Goal: Task Accomplishment & Management: Use online tool/utility

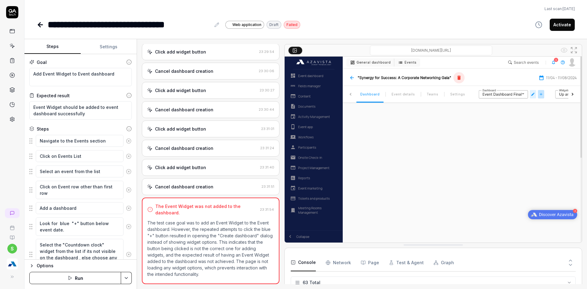
scroll to position [1018, 0]
click at [10, 278] on icon at bounding box center [12, 276] width 5 height 5
type textarea "*"
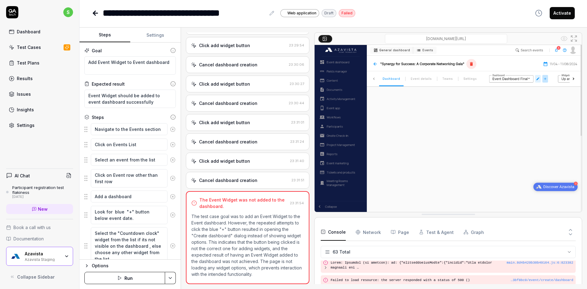
click at [35, 257] on div "Azavista Staging" at bounding box center [42, 259] width 35 height 5
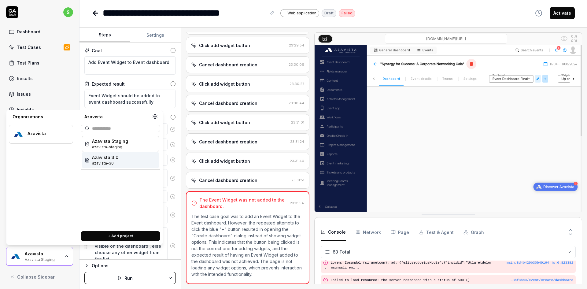
click at [99, 163] on span "azavista-30" at bounding box center [105, 164] width 26 height 6
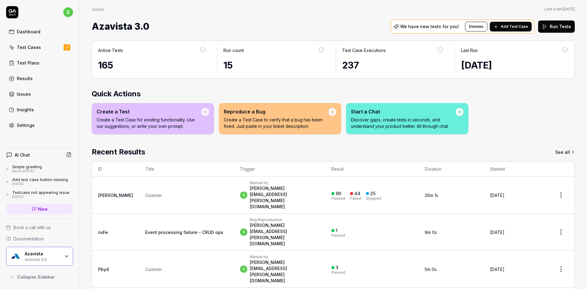
click at [40, 53] on link "Test Cases" at bounding box center [39, 47] width 67 height 12
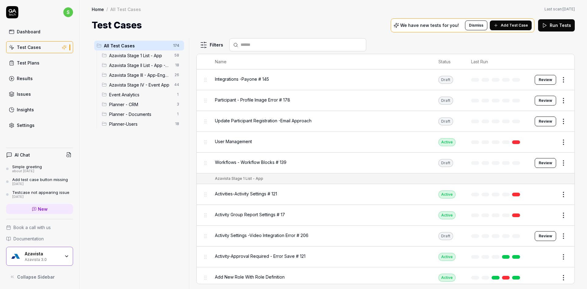
click at [131, 87] on span "Azavista Stage IV - Event App" at bounding box center [139, 85] width 61 height 6
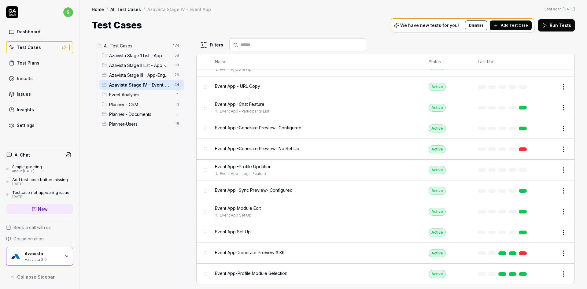
scroll to position [711, 0]
click at [249, 42] on input "text" at bounding box center [302, 45] width 122 height 6
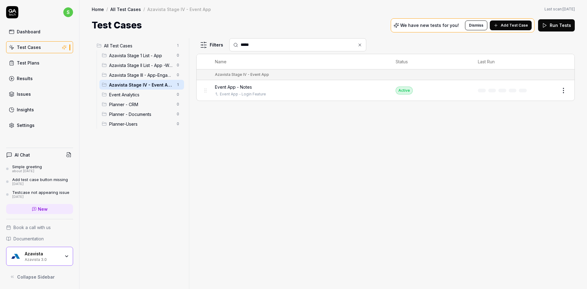
type input "*****"
click at [515, 21] on button "Add Test Case" at bounding box center [511, 25] width 42 height 10
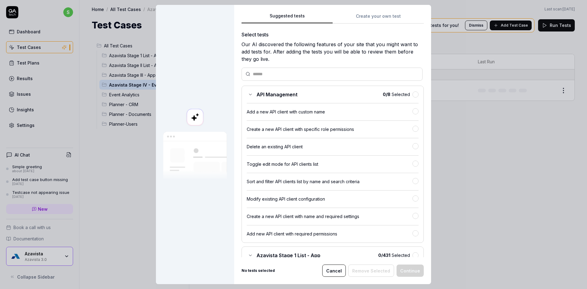
click at [292, 141] on div "Delete an existing API client" at bounding box center [333, 144] width 172 height 13
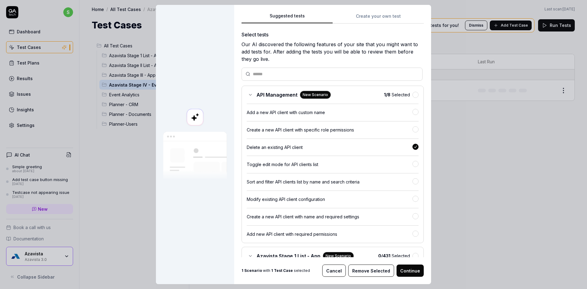
click at [367, 11] on div "Suggested tests Create your own test Select tests Our AI discovered the followi…" at bounding box center [332, 144] width 197 height 279
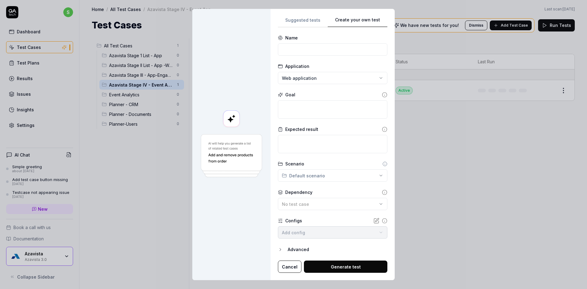
click at [367, 15] on div "Suggested tests Create your own test Name Application Web application Goal Expe…" at bounding box center [333, 145] width 124 height 272
click at [295, 51] on input at bounding box center [332, 49] width 109 height 12
type input "V"
type input "Event App - Social Share"
click at [306, 112] on textarea at bounding box center [332, 109] width 109 height 18
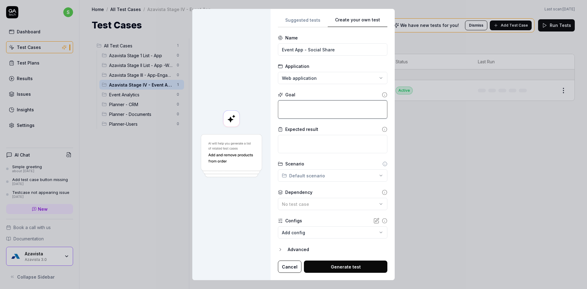
type textarea "*"
type textarea "C"
type textarea "*"
type textarea "Cl"
type textarea "*"
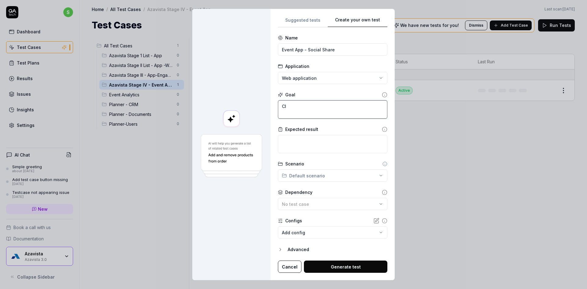
type textarea "Cli"
type textarea "*"
type textarea "Clic"
type textarea "*"
type textarea "Click"
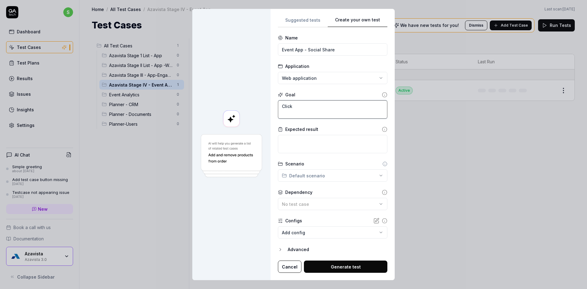
type textarea "*"
type textarea "Click"
type textarea "*"
type textarea "Click o"
type textarea "*"
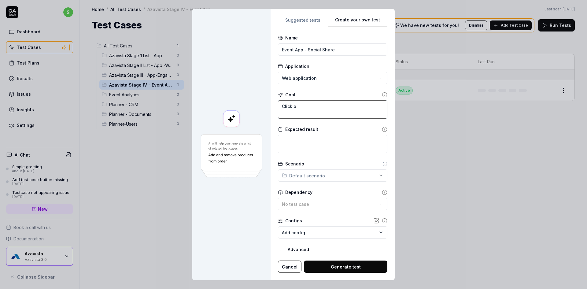
type textarea "Click on"
type textarea "*"
type textarea "Click on"
type textarea "*"
type textarea "Click on S"
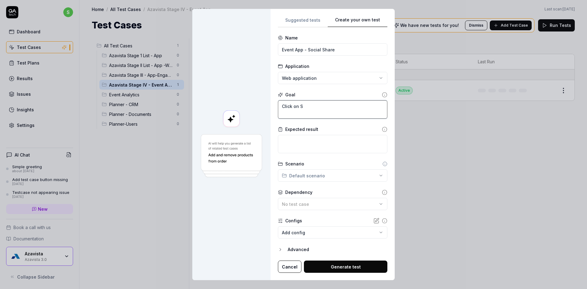
type textarea "*"
type textarea "Click on Soc"
type textarea "*"
type textarea "Click on Soci"
type textarea "*"
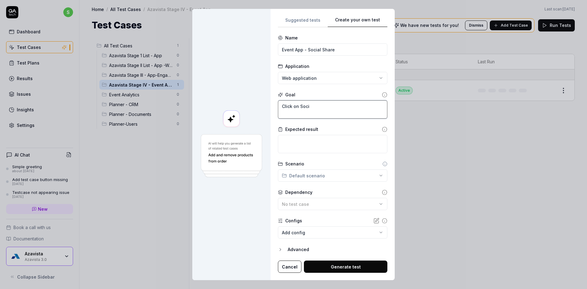
type textarea "Click on [PERSON_NAME]"
type textarea "*"
type textarea "Click on Social"
type textarea "*"
type textarea "Click on Social"
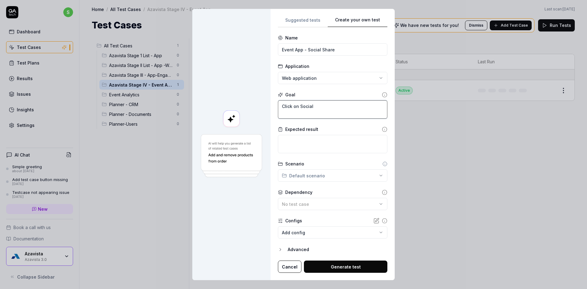
type textarea "*"
type textarea "Click on Social S"
type textarea "*"
type textarea "Click on Social Sh"
type textarea "*"
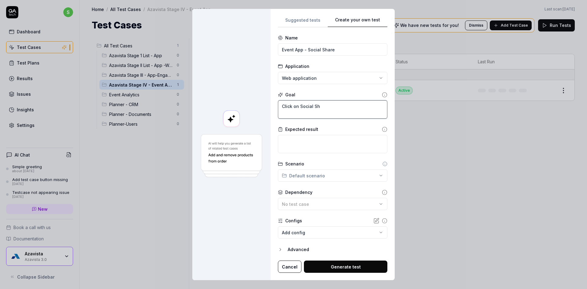
type textarea "Click on Social Sha"
type textarea "*"
type textarea "Click on Social Shar"
type textarea "*"
type textarea "Click on Social Share"
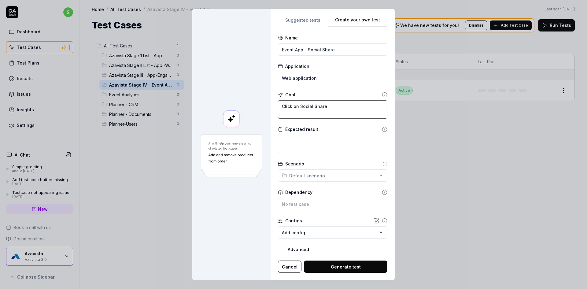
type textarea "*"
type textarea "Click on Social Share"
type textarea "*"
type textarea "Click on Social Share m"
type textarea "*"
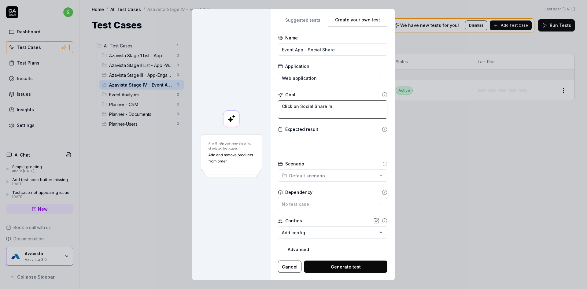
type textarea "Click on Social Share me"
type textarea "*"
type textarea "Click on Social Share men"
type textarea "*"
type textarea "Click on Social Share meny"
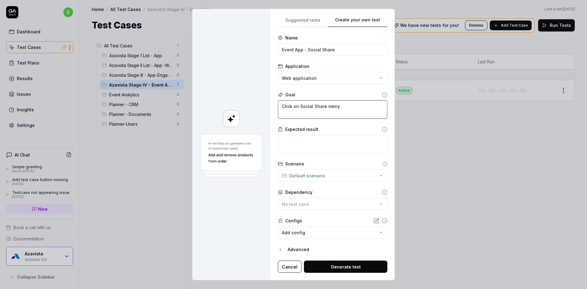
type textarea "*"
type textarea "Click on Social Share men"
type textarea "*"
type textarea "Click on Social Share menu"
type textarea "*"
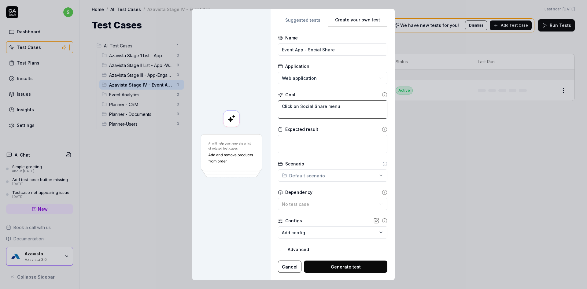
type textarea "Click on Social Share menu"
type textarea "*"
type textarea "Click on Social Share menu"
type textarea "*"
type textarea "Click on Social Share menu."
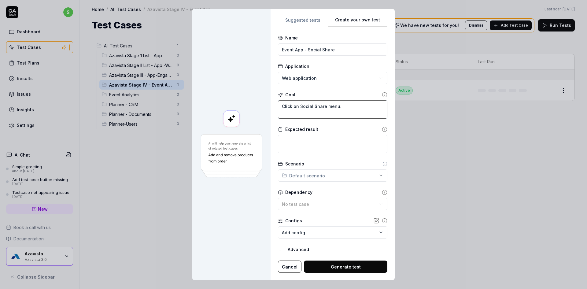
type textarea "*"
type textarea "Click on Social Share menu."
type textarea "*"
type textarea "Click on Social Share menu. C"
type textarea "*"
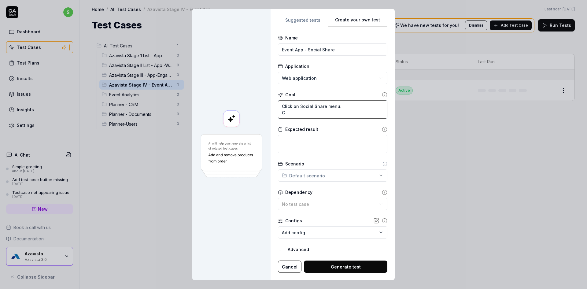
type textarea "Click on Social Share menu. Cl"
type textarea "*"
type textarea "Click on Social Share menu. Cli"
type textarea "*"
type textarea "Click on Social Share menu. Clic"
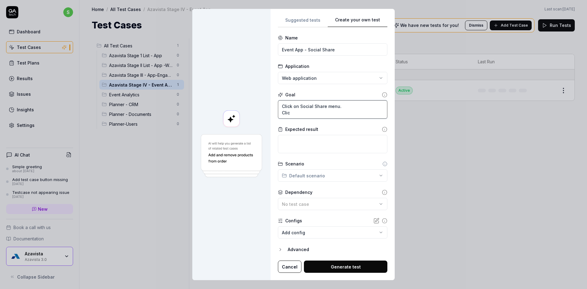
type textarea "*"
type textarea "Click on Social Share menu. Click"
type textarea "*"
type textarea "Click on Social Share menu. Click"
type textarea "*"
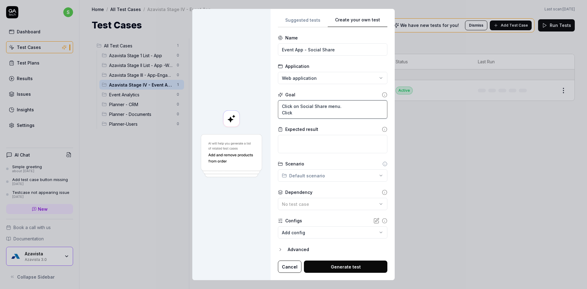
type textarea "Click on Social Share menu. Click o"
type textarea "*"
type textarea "Click on Social Share menu. Click on"
type textarea "*"
type textarea "Click on Social Share menu. Click on"
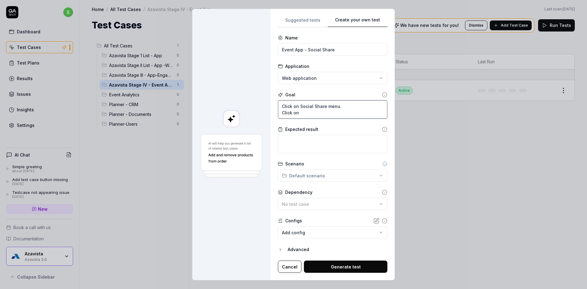
type textarea "*"
type textarea "Click on Social Share menu. Click on a"
type textarea "*"
type textarea "Click on Social Share menu. Click on an"
type textarea "*"
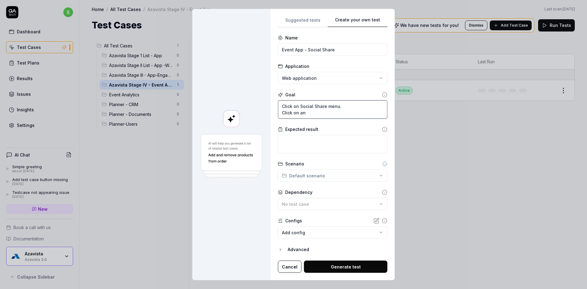
type textarea "Click on Social Share menu. Click on any"
type textarea "*"
type textarea "Click on Social Share menu. Click on any"
type textarea "*"
type textarea "Click on Social Share menu. Click on any o"
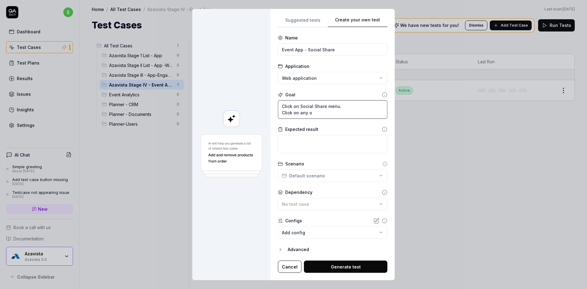
type textarea "*"
type textarea "Click on Social Share menu. Click on any of"
type textarea "*"
type textarea "Click on Social Share menu. Click on any of"
type textarea "*"
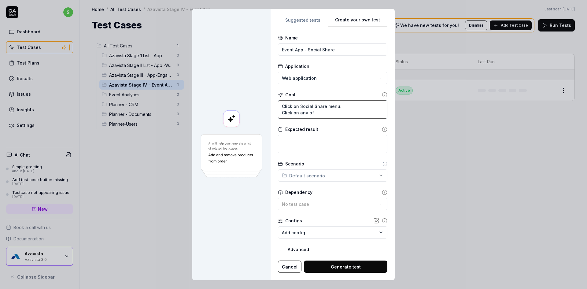
type textarea "Click on Social Share menu. Click on any of t"
type textarea "*"
type textarea "Click on Social Share menu. Click on any of th"
type textarea "*"
type textarea "Click on Social Share menu. Click on any of the"
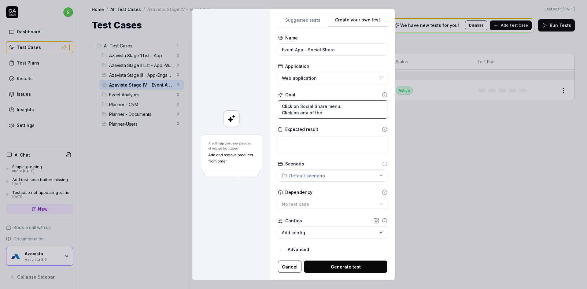
type textarea "*"
type textarea "Click on Social Share menu. Click on any of the"
type textarea "*"
type textarea "Click on Social Share menu. Click on any of the s"
type textarea "*"
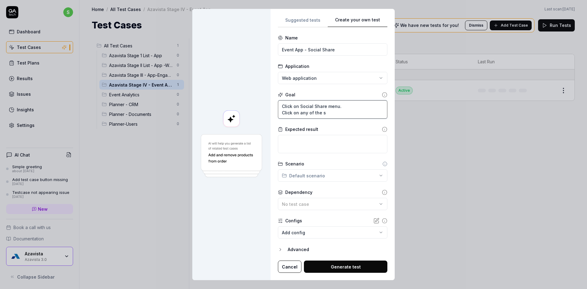
type textarea "Click on Social Share menu. Click on any of the so"
type textarea "*"
type textarea "Click on Social Share menu. Click on any of the soc"
type textarea "*"
type textarea "Click on Social Share menu. Click on any of the soci"
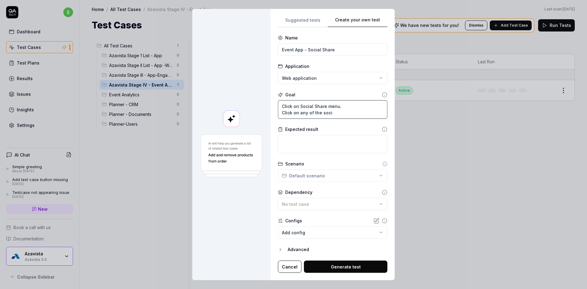
type textarea "*"
type textarea "Click on Social Share menu. Click on any of the socia"
type textarea "*"
type textarea "Click on Social Share menu. Click on any of the social"
type textarea "*"
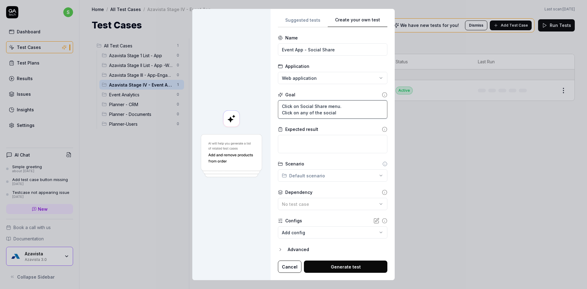
type textarea "Click on Social Share menu. Click on any of the social"
type textarea "*"
type textarea "Click on Social Share menu. Click on any of the social n"
type textarea "*"
type textarea "Click on Social Share menu. Click on any of the social ne"
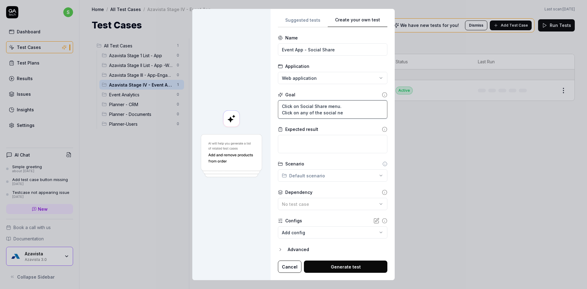
type textarea "*"
type textarea "Click on Social Share menu. Click on any of the social net"
type textarea "*"
type textarea "Click on Social Share menu. Click on any of the social neto"
type textarea "*"
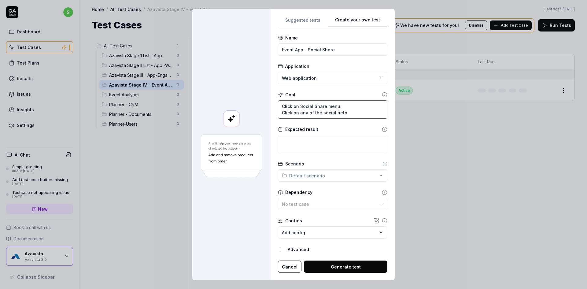
type textarea "Click on Social Share menu. Click on any of the social netor"
type textarea "*"
type textarea "Click on Social Share menu. Click on any of the social netork"
type textarea "*"
type textarea "Click on Social Share menu. Click on any of the social netorki"
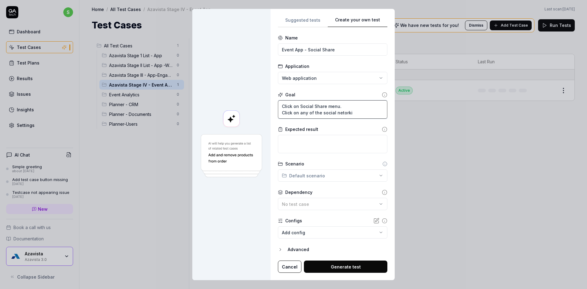
type textarea "*"
type textarea "Click on Social Share menu. Click on any of the social netorkin"
type textarea "*"
type textarea "Click on Social Share menu. Click on any of the social netorking"
type textarea "*"
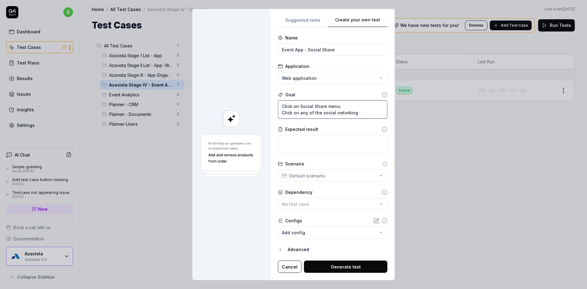
type textarea "Click on Social Share menu. Click on any of the social netorking"
type textarea "*"
type textarea "Click on Social Share menu. Click on any of the social netorking p"
type textarea "*"
type textarea "Click on Social Share menu. Click on any of the social netorking pl"
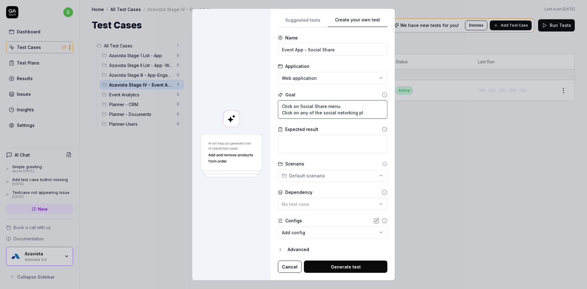
type textarea "*"
type textarea "Click on Social Share menu. Click on any of the social netorking pla"
type textarea "*"
type textarea "Click on Social Share menu. Click on any of the social netorking plat"
type textarea "*"
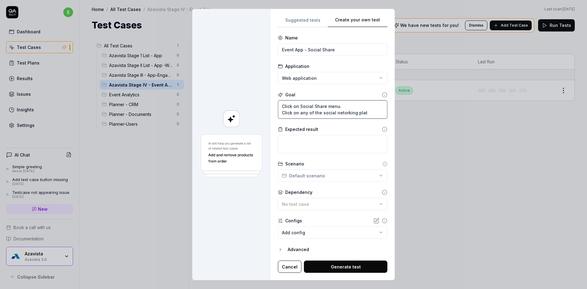
type textarea "Click on Social Share menu. Click on any of the social netorking platf"
type textarea "*"
type textarea "Click on Social Share menu. Click on any of the social netorking platfo"
type textarea "*"
type textarea "Click on Social Share menu. Click on any of the social netorking platfor"
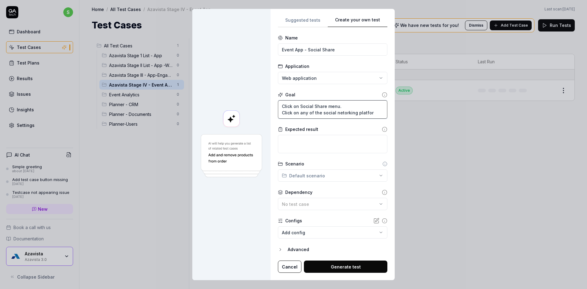
type textarea "*"
type textarea "Click on Social Share menu. Click on any of the social netorking platform"
type textarea "*"
type textarea "Click on Social Share menu. Click on any of the social netorking platforms"
click at [323, 211] on form "**********" at bounding box center [332, 154] width 109 height 238
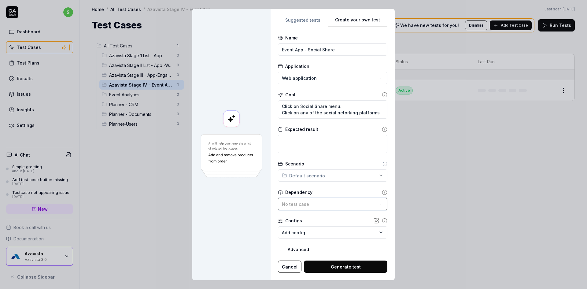
drag, startPoint x: 324, startPoint y: 208, endPoint x: 324, endPoint y: 200, distance: 8.3
click at [324, 208] on button "No test case" at bounding box center [332, 204] width 109 height 12
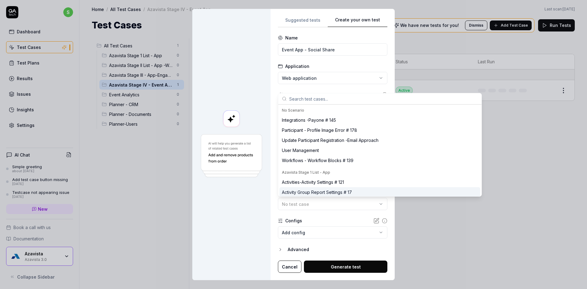
type textarea "*"
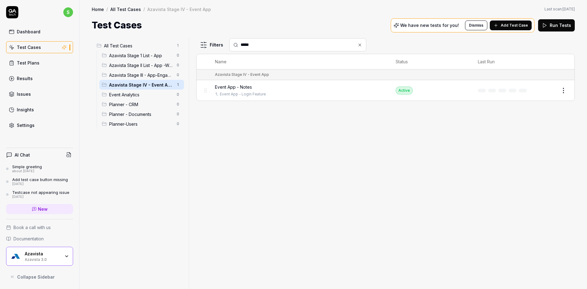
drag, startPoint x: 274, startPoint y: 44, endPoint x: 196, endPoint y: 44, distance: 78.3
click at [196, 44] on div "All Test Cases 1 Azavista Stage 1 List - App 0 Azavista Stage II List - App -We…" at bounding box center [333, 163] width 483 height 251
type input "****"
click at [315, 88] on div "Event App - Social Share - Configuration" at bounding box center [309, 87] width 188 height 6
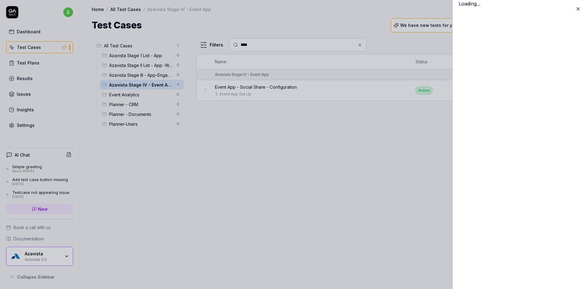
click at [299, 88] on div at bounding box center [293, 144] width 587 height 289
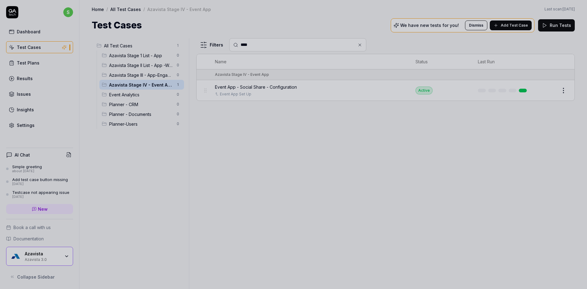
click at [299, 88] on div at bounding box center [293, 144] width 587 height 289
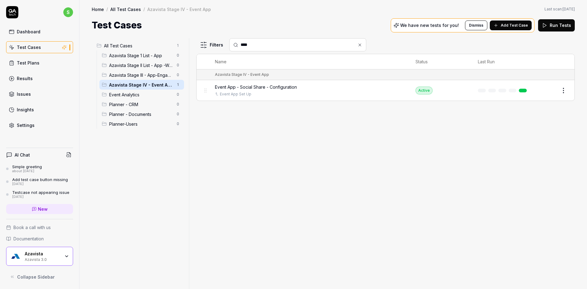
click at [291, 87] on span "Event App - Social Share - Configuration" at bounding box center [256, 87] width 82 height 6
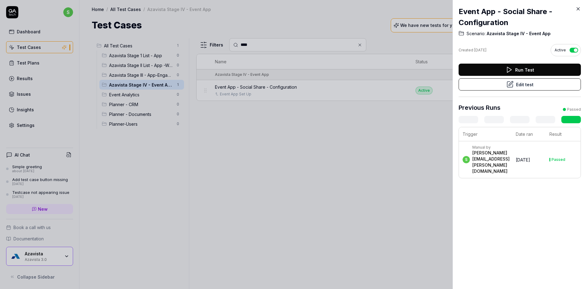
click at [534, 89] on button "Edit test" at bounding box center [520, 84] width 122 height 12
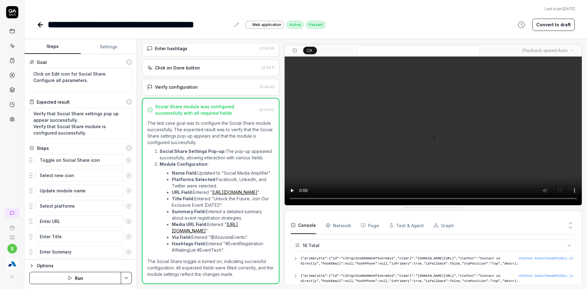
scroll to position [130, 0]
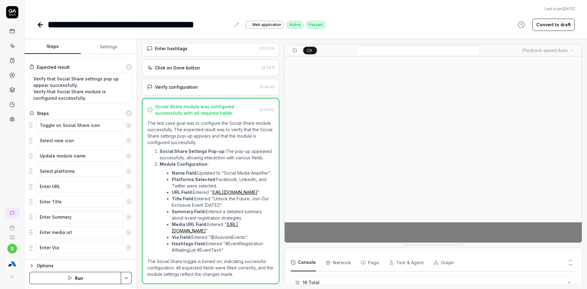
scroll to position [79, 0]
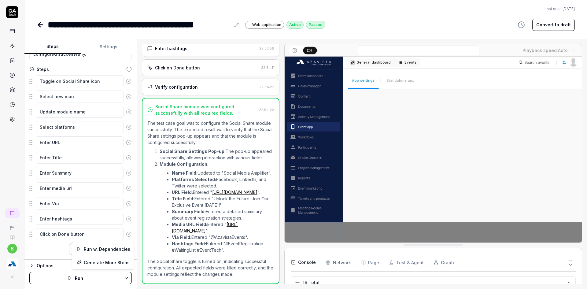
click at [130, 278] on html "**********" at bounding box center [293, 148] width 587 height 296
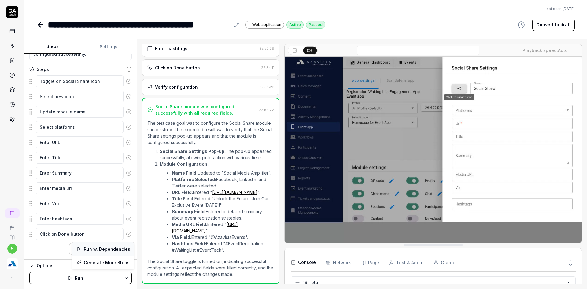
click at [103, 246] on div "Run w. Dependencies" at bounding box center [103, 248] width 62 height 13
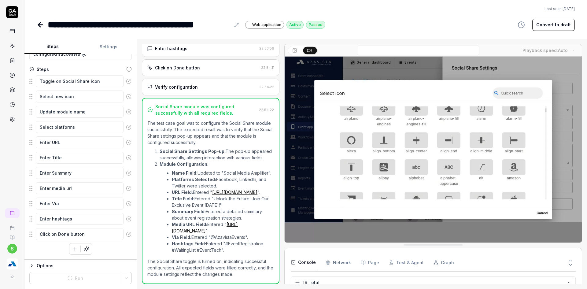
click at [113, 42] on button "Settings" at bounding box center [109, 46] width 56 height 15
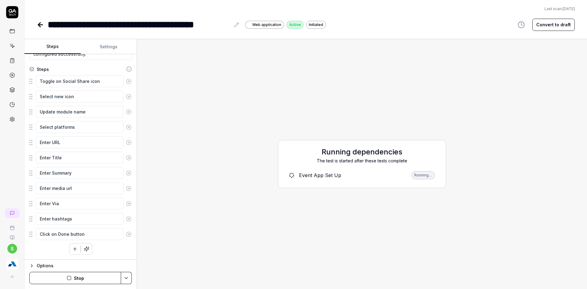
click at [57, 44] on button "Steps" at bounding box center [52, 46] width 56 height 15
click at [79, 280] on button "Stop" at bounding box center [75, 278] width 92 height 12
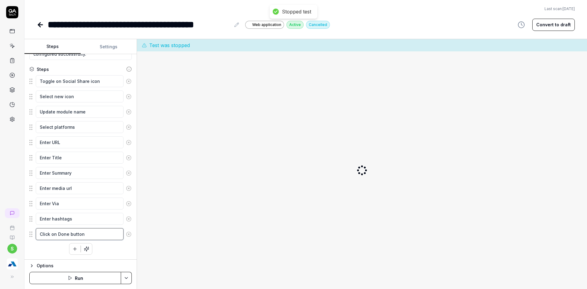
click at [106, 237] on textarea "Click on Done button" at bounding box center [80, 234] width 88 height 12
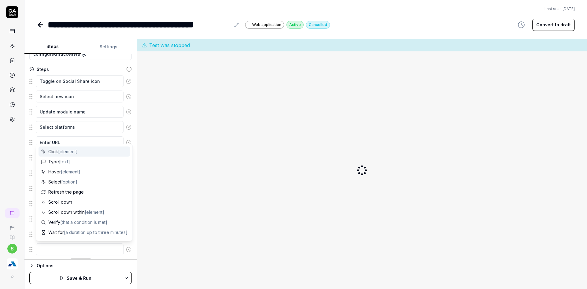
type textarea "*"
type textarea "C"
type textarea "*"
type textarea "Cl"
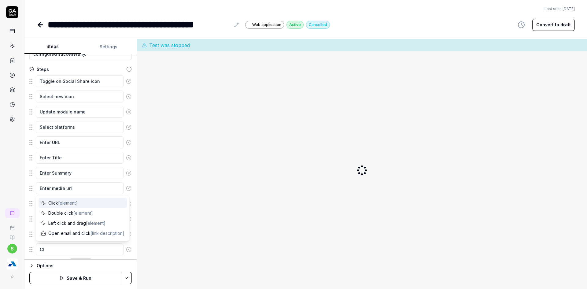
type textarea "*"
type textarea "Cli"
type textarea "*"
type textarea "Clic"
type textarea "*"
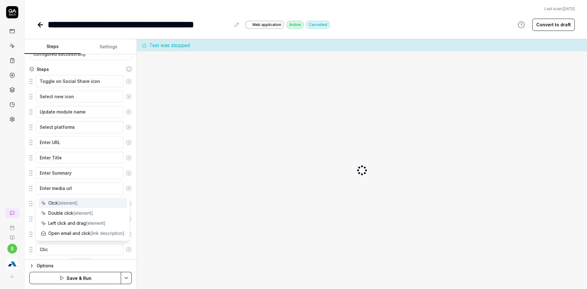
type textarea "Click"
type textarea "*"
type textarea "Click"
type textarea "*"
type textarea "Click o"
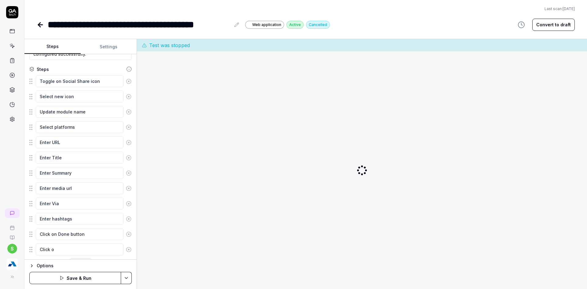
type textarea "*"
type textarea "Click on"
type textarea "*"
type textarea "Click on"
type textarea "*"
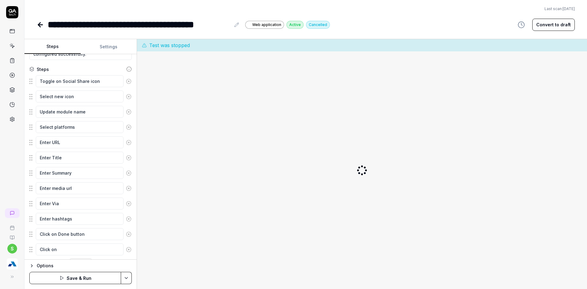
type textarea "Click on S"
type textarea "*"
type textarea "Click on Sa"
type textarea "*"
type textarea "Click on Sav"
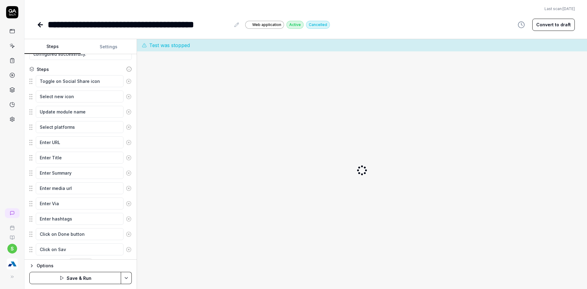
type textarea "*"
type textarea "Click on Save"
type textarea "*"
type textarea "Click on Save b"
type textarea "*"
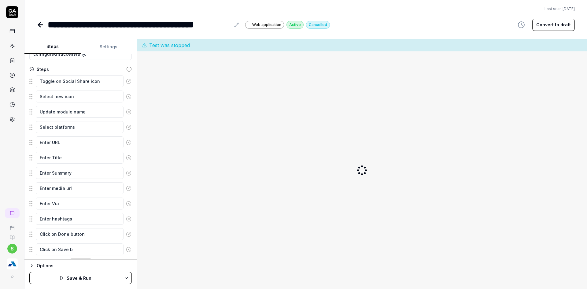
type textarea "Click on Save bu"
type textarea "*"
type textarea "Click on Save but"
type textarea "*"
type textarea "Click on Save butt"
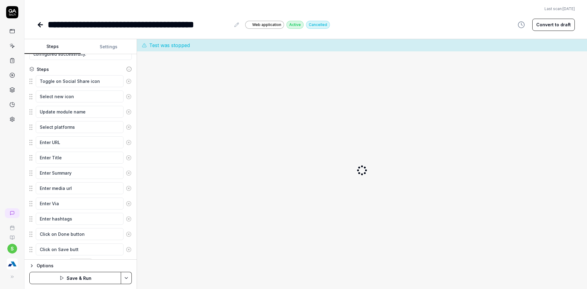
type textarea "*"
type textarea "Click on Save butto"
type textarea "*"
type textarea "Click on Save button"
type textarea "*"
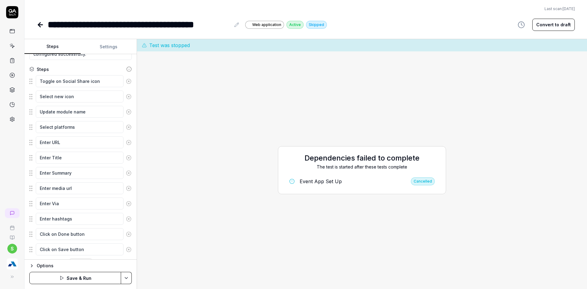
type textarea "Click on Save button"
click at [127, 277] on html "**********" at bounding box center [293, 148] width 587 height 296
click at [69, 235] on div "Save" at bounding box center [96, 235] width 78 height 13
click at [124, 279] on html "**********" at bounding box center [293, 148] width 587 height 296
click at [96, 248] on div "Run w. Dependencies" at bounding box center [103, 248] width 62 height 13
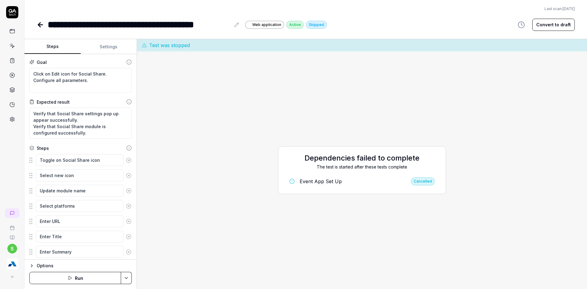
click at [130, 282] on html "**********" at bounding box center [293, 148] width 587 height 296
click at [97, 248] on div "Run w. Dependencies" at bounding box center [103, 248] width 62 height 13
click at [105, 41] on button "Settings" at bounding box center [109, 46] width 56 height 15
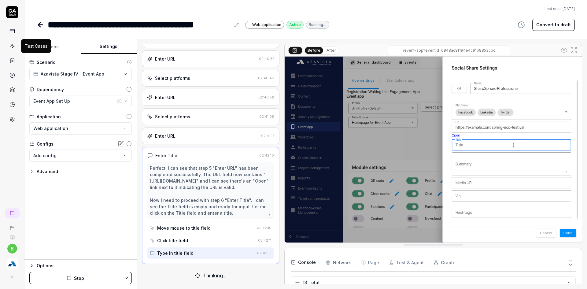
scroll to position [105, 0]
click at [54, 46] on button "Steps" at bounding box center [52, 46] width 56 height 15
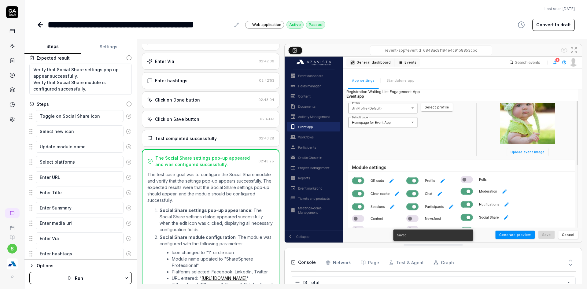
scroll to position [0, 0]
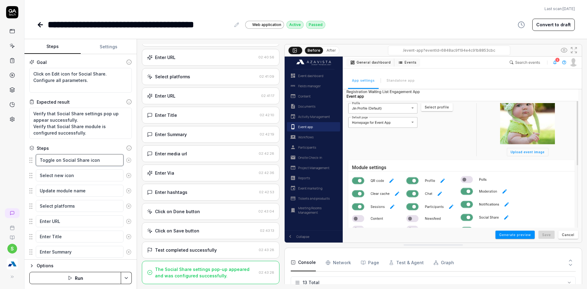
click at [87, 161] on textarea "Toggle on Social Share icon" at bounding box center [80, 160] width 88 height 12
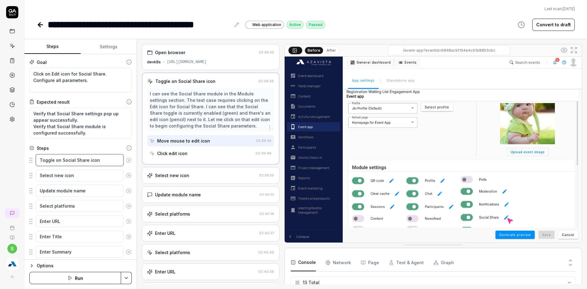
type textarea "*"
type textarea "Toggle on Social Share micon"
type textarea "*"
type textarea "Toggle on Social Share moicon"
type textarea "*"
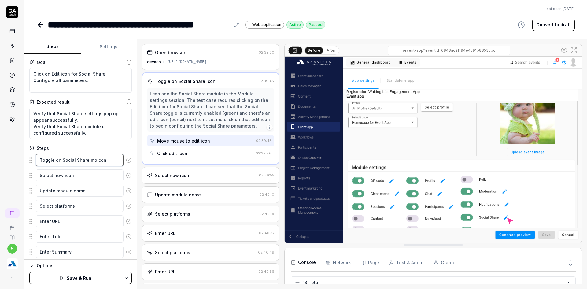
type textarea "Toggle on Social Share modicon"
type textarea "*"
type textarea "Toggle on Social Share moduicon"
type textarea "*"
type textarea "Toggle on Social Share modulicon"
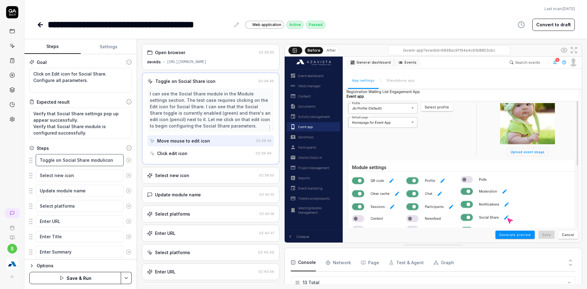
type textarea "*"
type textarea "Toggle on Social Share moduleicon"
type textarea "*"
type textarea "Toggle on Social Share module icon"
type textarea "*"
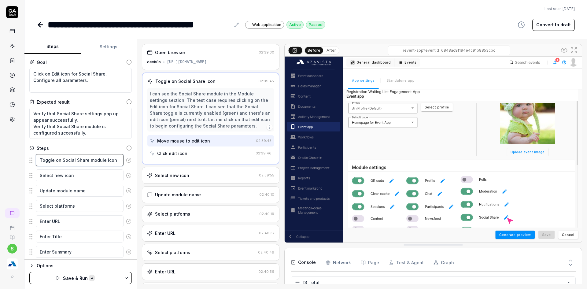
type textarea "Toggle on Social Share moduleicon"
type textarea "*"
type textarea "Toggle on Social Share modulicon"
type textarea "*"
type textarea "Toggle on Social Share moduicon"
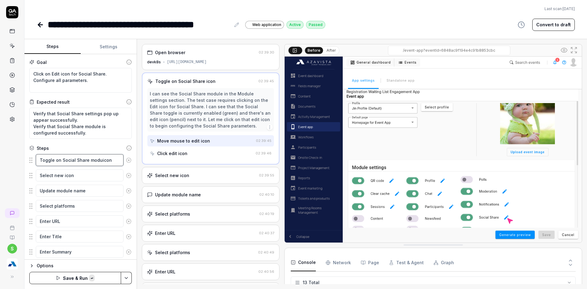
type textarea "*"
type textarea "Toggle on Social Share modicon"
type textarea "*"
type textarea "Toggle on Social Share moicon"
type textarea "*"
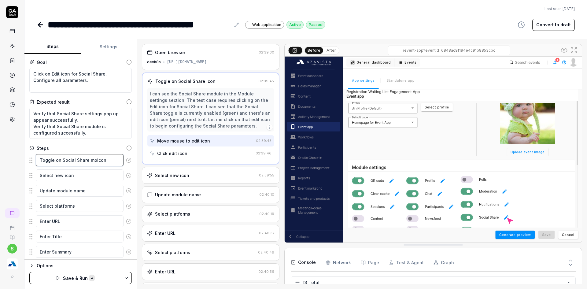
type textarea "Toggle on Social Share micon"
type textarea "*"
type textarea "Toggle on Social Share icon"
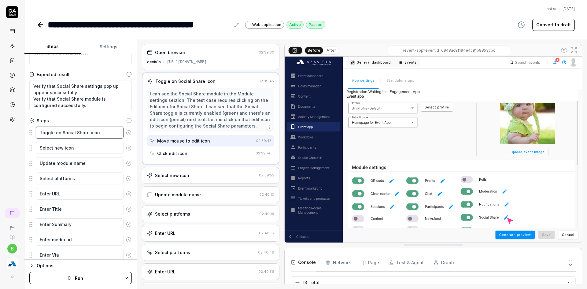
scroll to position [61, 0]
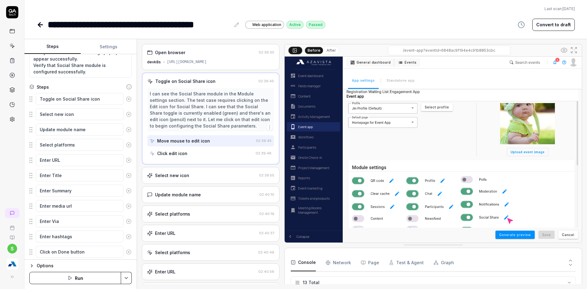
click at [126, 130] on icon at bounding box center [129, 130] width 6 height 6
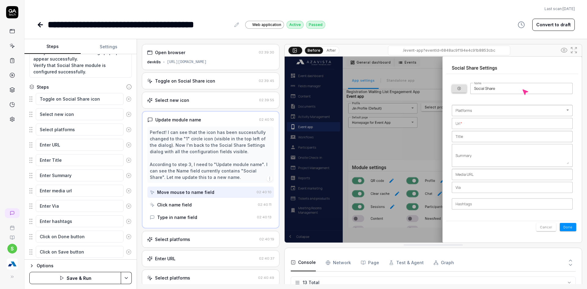
click at [121, 278] on button "Save & Run" at bounding box center [75, 278] width 92 height 12
type textarea "*"
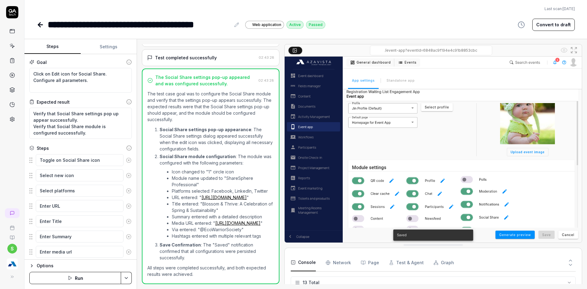
scroll to position [172, 0]
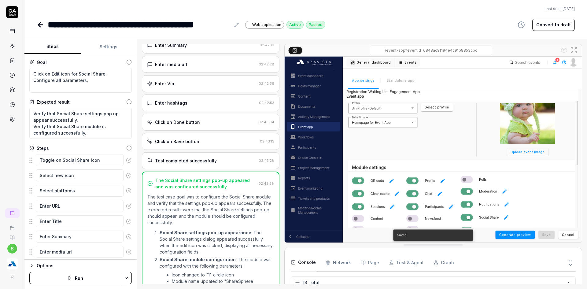
click at [176, 125] on div "Click on Done button" at bounding box center [177, 122] width 45 height 6
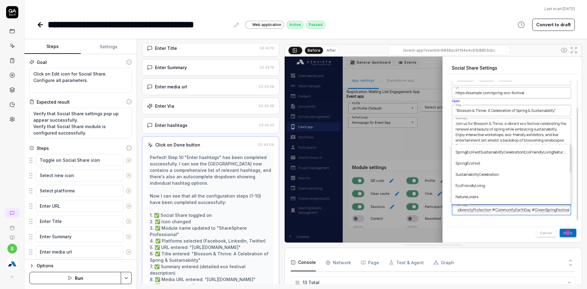
scroll to position [114, 0]
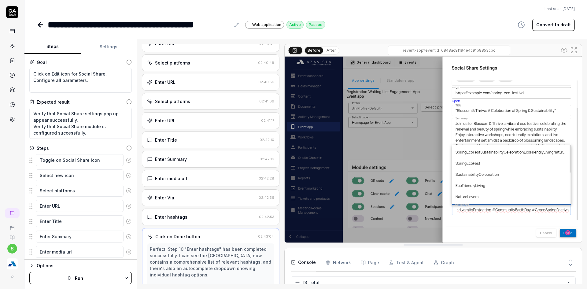
click at [176, 127] on div "Enter URL 02:41:17" at bounding box center [211, 120] width 138 height 17
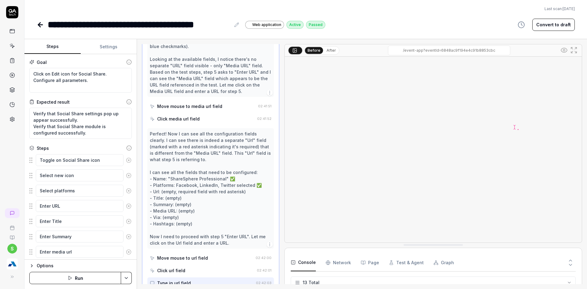
scroll to position [958, 0]
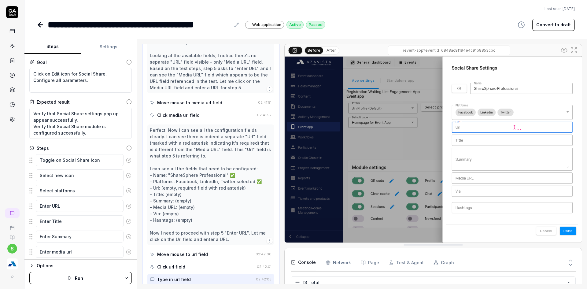
type textarea "*"
click at [37, 25] on icon at bounding box center [40, 24] width 7 height 7
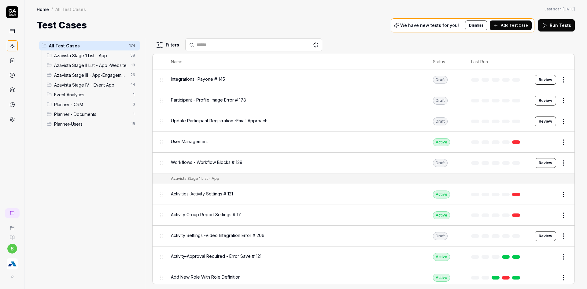
click at [266, 53] on div "Filters Name Status Last Run Integrations -Payone # 145 Draft Review Participan…" at bounding box center [363, 163] width 423 height 251
click at [265, 48] on input "text" at bounding box center [258, 45] width 122 height 6
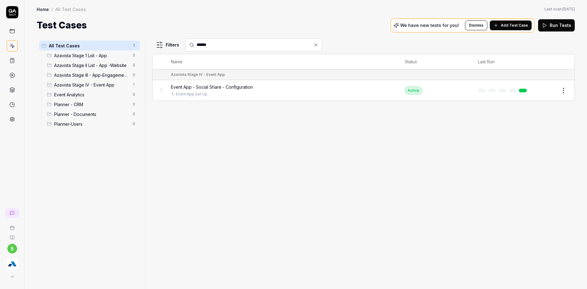
type input "******"
click at [505, 21] on button "Add Test Case" at bounding box center [511, 25] width 42 height 10
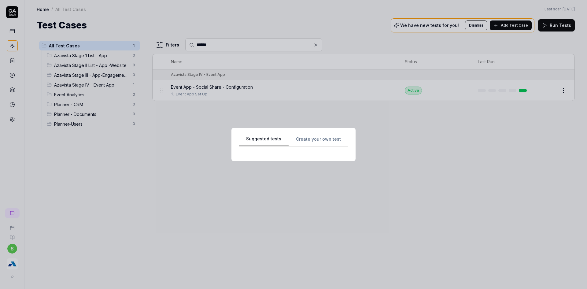
click at [322, 138] on div "Suggested tests Create your own test" at bounding box center [293, 144] width 109 height 19
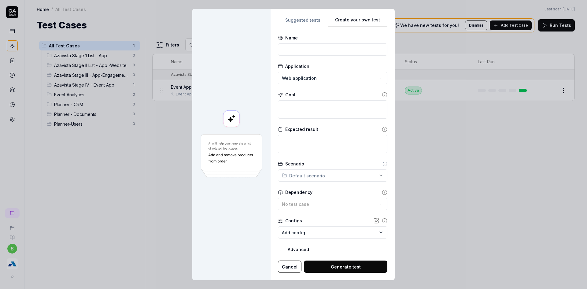
drag, startPoint x: 318, startPoint y: 42, endPoint x: 315, endPoint y: 48, distance: 7.0
click at [318, 42] on div "Name" at bounding box center [332, 45] width 109 height 21
click at [315, 48] on input at bounding box center [332, 49] width 109 height 12
type input "V"
type input "Event App - Social Share"
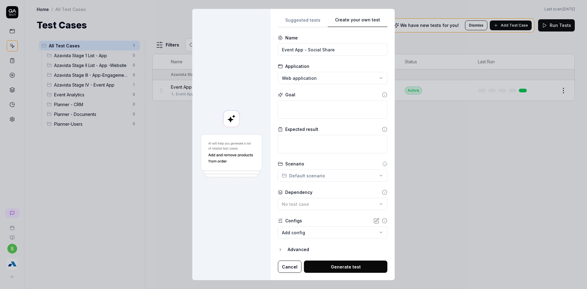
click at [312, 82] on div "**********" at bounding box center [293, 144] width 587 height 289
click at [255, 81] on div "**********" at bounding box center [293, 144] width 587 height 289
click at [331, 110] on textarea at bounding box center [332, 109] width 109 height 18
type textarea "*"
type textarea "V"
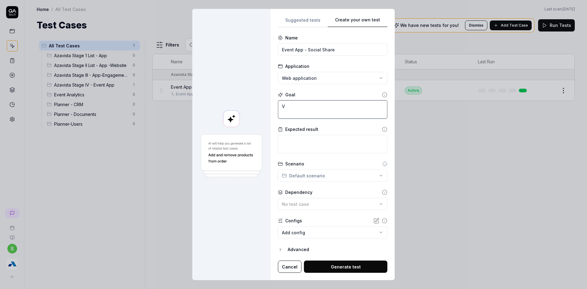
type textarea "*"
type textarea "Vr"
type textarea "*"
type textarea "Vri"
type textarea "*"
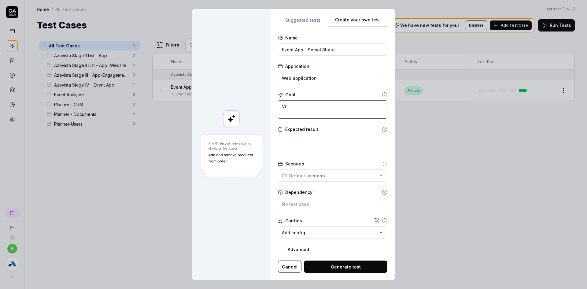
type textarea "Vrif"
type textarea "*"
type textarea "Vri"
type textarea "*"
type textarea "Vr"
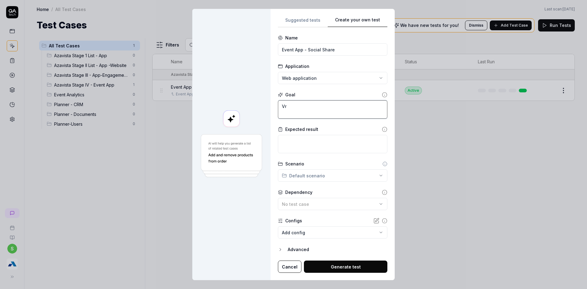
type textarea "*"
type textarea "V"
type textarea "*"
type textarea "Ve"
type textarea "*"
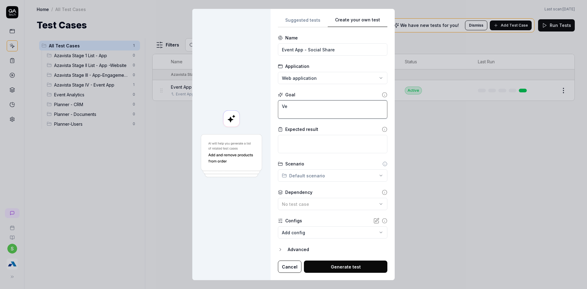
type textarea "Ver"
type textarea "*"
type textarea "Veri"
type textarea "*"
type textarea "Verif"
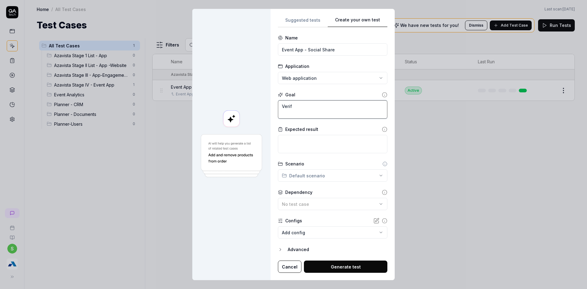
type textarea "*"
type textarea "Verify"
type textarea "*"
type textarea "Verify"
type textarea "*"
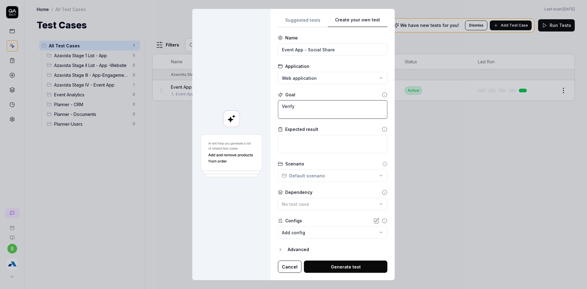
type textarea "Verify t"
type textarea "*"
type textarea "Verify"
type textarea "*"
type textarea "Verify"
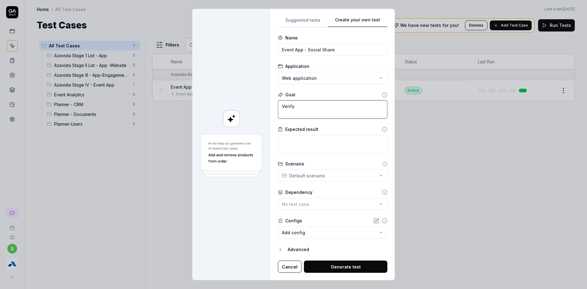
type textarea "*"
type textarea "Verif"
type textarea "*"
type textarea "Veri"
type textarea "*"
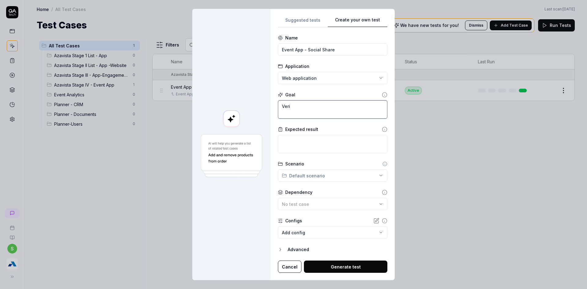
type textarea "Ver"
type textarea "*"
type textarea "Ve"
type textarea "*"
type textarea "V"
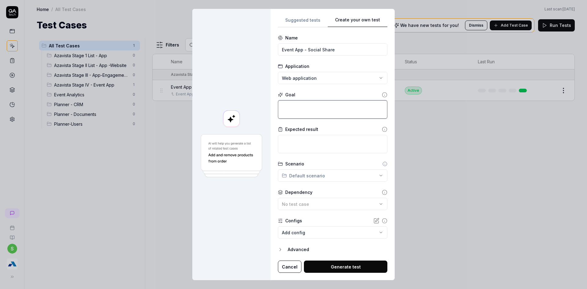
type textarea "*"
type textarea "C"
type textarea "*"
type textarea "Cl"
type textarea "*"
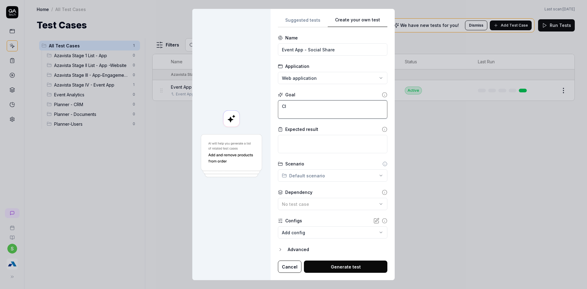
type textarea "Cli"
type textarea "*"
type textarea "Clic"
type textarea "*"
type textarea "Click"
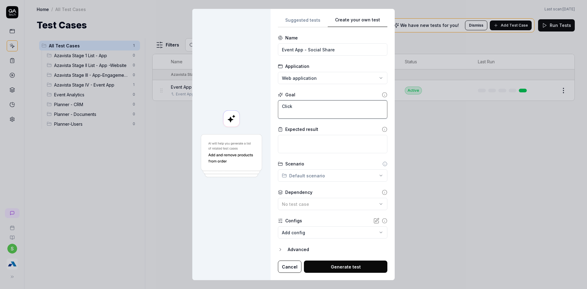
type textarea "*"
type textarea "Click"
type textarea "*"
type textarea "Click o"
type textarea "*"
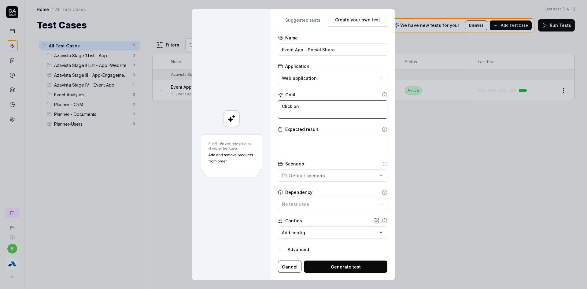
type textarea "Click on"
type textarea "*"
type textarea "Click on S"
type textarea "*"
type textarea "Click on So"
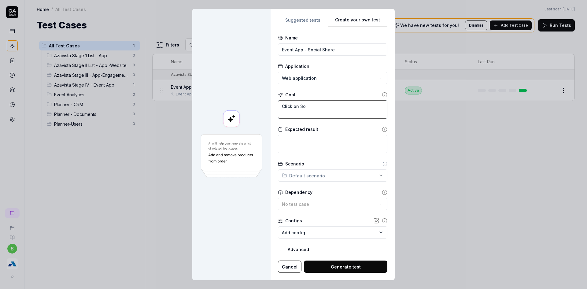
type textarea "*"
type textarea "Click on Soc"
type textarea "*"
type textarea "Click on Soci"
type textarea "*"
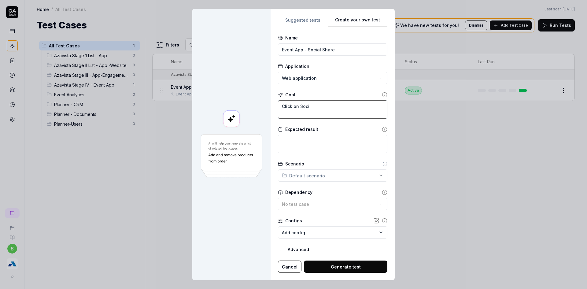
type textarea "Click on Socia"
type textarea "*"
type textarea "Click on Social"
type textarea "*"
type textarea "Click on Social"
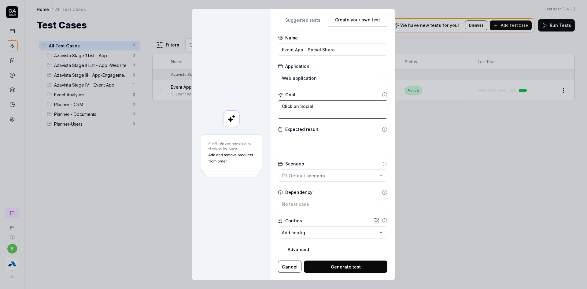
type textarea "*"
type textarea "Click on Social S"
type textarea "*"
type textarea "Click on Social Sh"
type textarea "*"
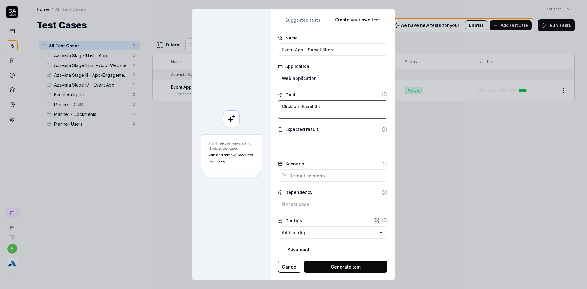
type textarea "Click on Social Sha"
type textarea "*"
type textarea "Click on Social Shae"
type textarea "*"
type textarea "Click on Social Sha"
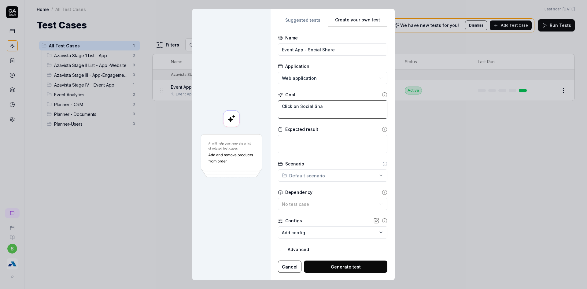
type textarea "*"
type textarea "Click on Social Shar"
type textarea "*"
type textarea "Click on Social Share"
type textarea "*"
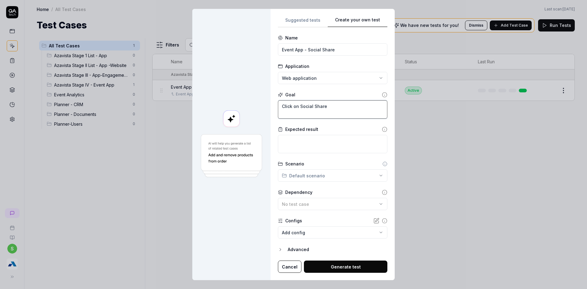
type textarea "Click on Social Share"
type textarea "*"
type textarea "Click on Social Share i"
type textarea "*"
type textarea "Click on Social Share ic"
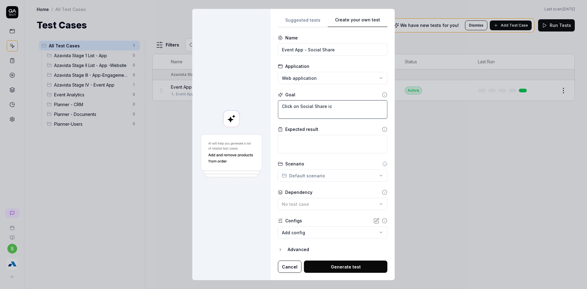
type textarea "*"
type textarea "Click on Social Share ico"
type textarea "*"
type textarea "Click on Social Share icon"
type textarea "*"
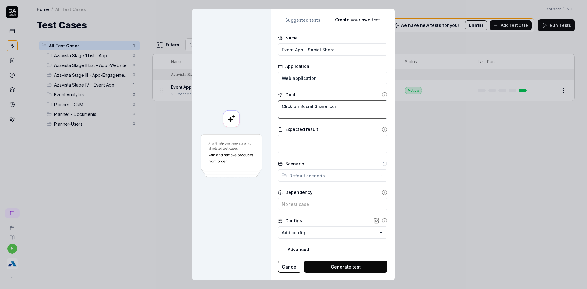
type textarea "Click on Social Share icon"
type textarea "*"
type textarea "Click on Social Share icon C"
type textarea "*"
type textarea "Click on Social Share icon Cl"
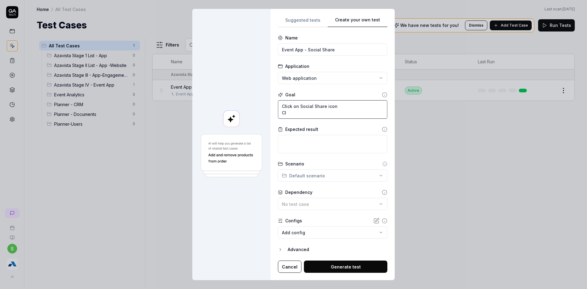
type textarea "*"
type textarea "Click on Social Share icon Cli"
type textarea "*"
type textarea "Click on Social Share icon Clic"
type textarea "*"
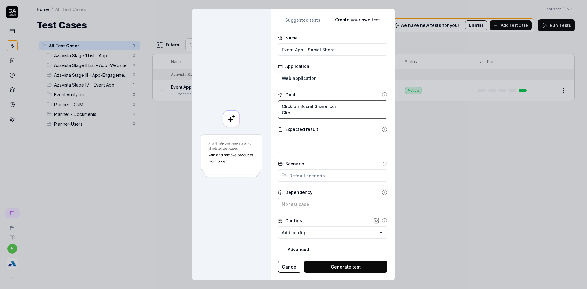
type textarea "Click on Social Share icon Click"
type textarea "*"
type textarea "Click on Social Share icon Click o"
type textarea "*"
type textarea "Click on Social Share icon Click on"
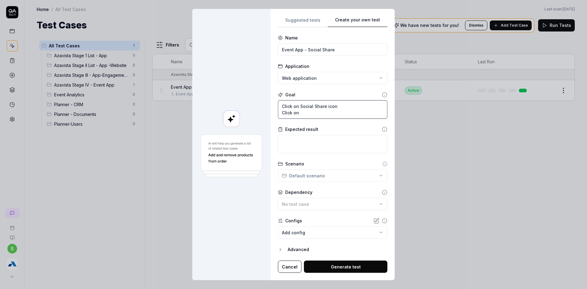
type textarea "*"
type textarea "Click on Social Share icon Click on"
type textarea "*"
type textarea "Click on Social Share icon Click on"
type textarea "*"
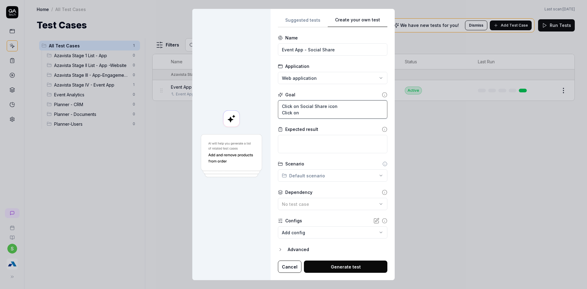
type textarea "Click on Social Share icon Click on"
type textarea "*"
type textarea "Click on Social Share icon Click on a"
type textarea "*"
type textarea "Click on Social Share icon Click on an"
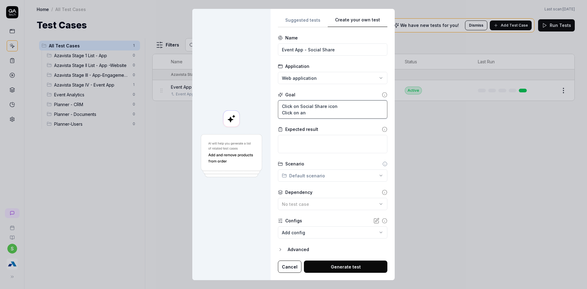
type textarea "*"
type textarea "Click on Social Share icon Click on any"
type textarea "*"
type textarea "Click on Social Share icon Click on any"
type textarea "*"
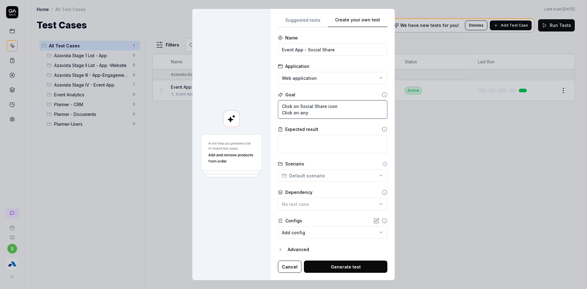
type textarea "Click on Social Share icon Click on any o"
type textarea "*"
type textarea "Click on Social Share icon Click on any of"
type textarea "*"
type textarea "Click on Social Share icon Click on any of"
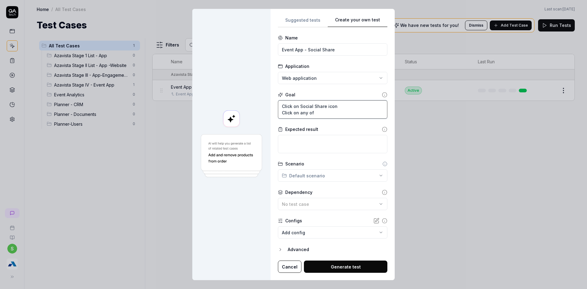
type textarea "*"
type textarea "Click on Social Share icon Click on any of t"
type textarea "*"
type textarea "Click on Social Share icon Click on any of th"
type textarea "*"
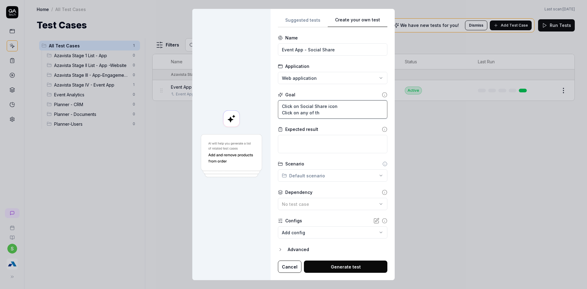
type textarea "Click on Social Share icon Click on any of the"
type textarea "*"
type textarea "Click on Social Share icon Click on any of the"
type textarea "*"
type textarea "Click on Social Share icon Click on any of the n"
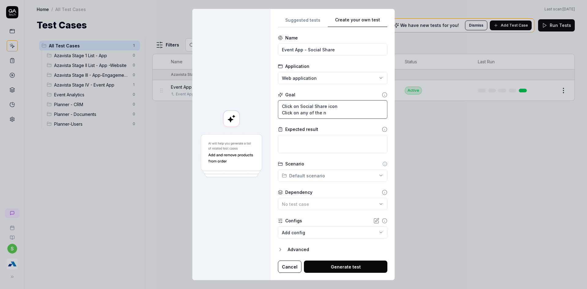
type textarea "*"
type textarea "Click on Social Share icon Click on any of the ne"
type textarea "*"
type textarea "Click on Social Share icon Click on any of the new"
type textarea "*"
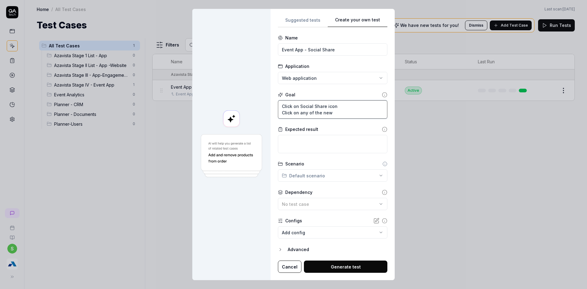
type textarea "Click on Social Share icon Click on any of the ne"
type textarea "*"
type textarea "Click on Social Share icon Click on any of the n"
type textarea "*"
type textarea "Click on Social Share icon Click on any of the"
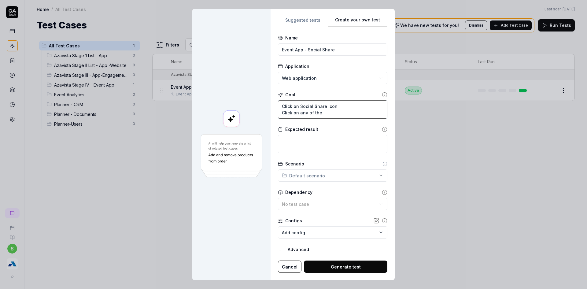
type textarea "*"
type textarea "Click on Social Share icon Click on any of the n"
type textarea "*"
type textarea "Click on Social Share icon Click on any of the ne"
type textarea "*"
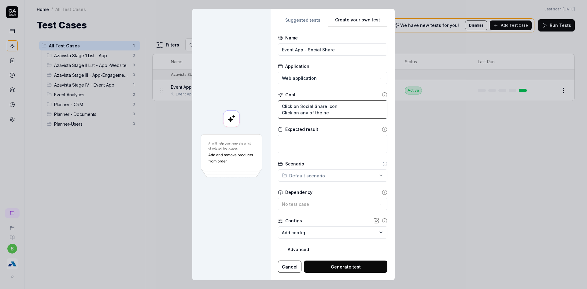
type textarea "Click on Social Share icon Click on any of the net"
type textarea "*"
type textarea "Click on Social Share icon Click on any of the netw"
type textarea "*"
type textarea "Click on Social Share icon Click on any of the netwo"
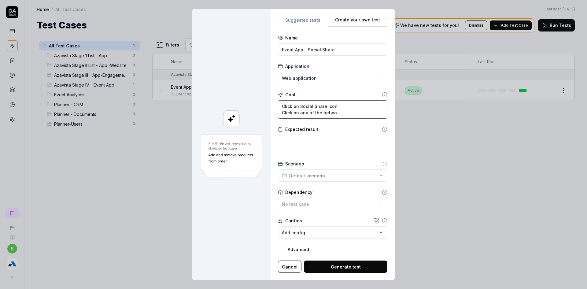
type textarea "*"
type textarea "Click on Social Share icon Click on any of the netwok"
type textarea "*"
type textarea "Click on Social Share icon Click on any of the netwoki"
type textarea "*"
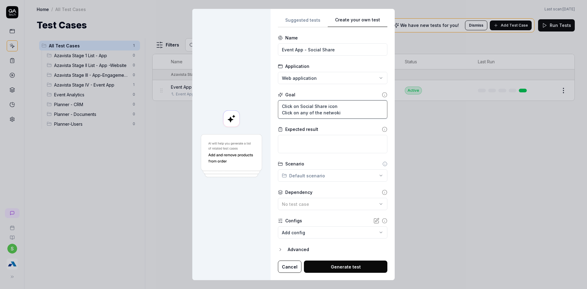
type textarea "Click on Social Share icon Click on any of the netwokin"
type textarea "*"
type textarea "Click on Social Share icon Click on any of the netwoking"
type textarea "*"
type textarea "Click on Social Share icon Click on any of the netwoking"
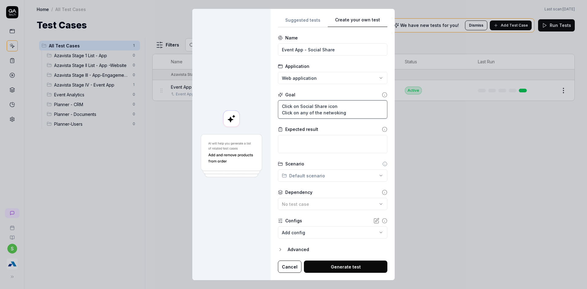
type textarea "*"
type textarea "Click on Social Share icon Click on any of the netwoking i"
type textarea "*"
type textarea "Click on Social Share icon Click on any of the netwoking ic"
type textarea "*"
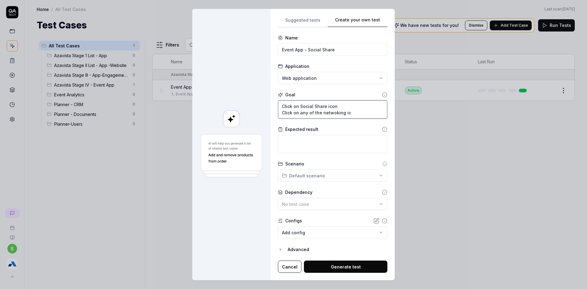
type textarea "Click on Social Share icon Click on any of the netwoking ico"
type textarea "*"
type textarea "Click on Social Share icon Click on any of the netwoking icon"
type textarea "*"
type textarea "Click on Social Share icon Click on any of the netwoking icons"
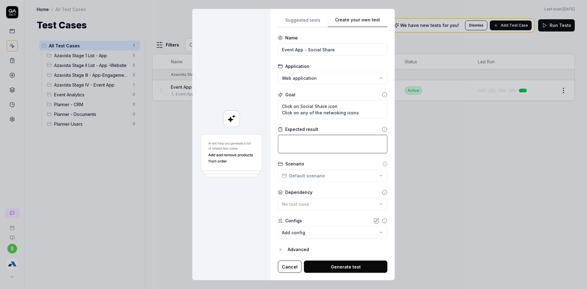
type textarea "*"
type textarea "V"
type textarea "*"
type textarea "Ve"
type textarea "*"
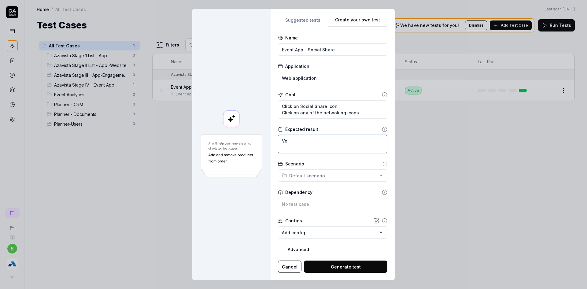
type textarea "Ver"
type textarea "*"
type textarea "Veri"
type textarea "*"
type textarea "Verify"
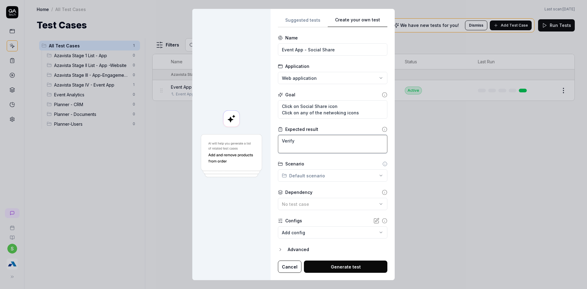
type textarea "*"
type textarea "Verify"
type textarea "*"
click at [323, 110] on textarea "Click on Social Share icon Click on any of the networking icons" at bounding box center [332, 109] width 109 height 18
click at [340, 104] on textarea "Click on Social Share icon Click on any of the social networking icons" at bounding box center [332, 109] width 109 height 18
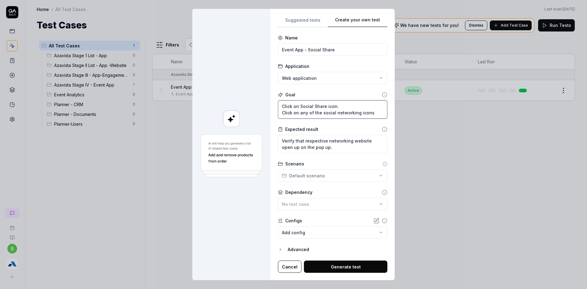
click at [371, 111] on textarea "Click on Social Share icon. Click on any of the social networking icons" at bounding box center [332, 109] width 109 height 18
click at [324, 173] on div "**********" at bounding box center [293, 144] width 587 height 289
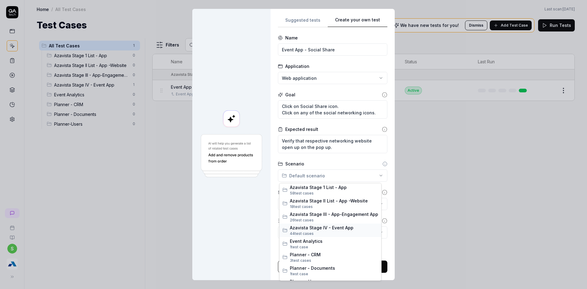
click at [325, 226] on span "Azavista Stage IV - Event App" at bounding box center [334, 227] width 88 height 6
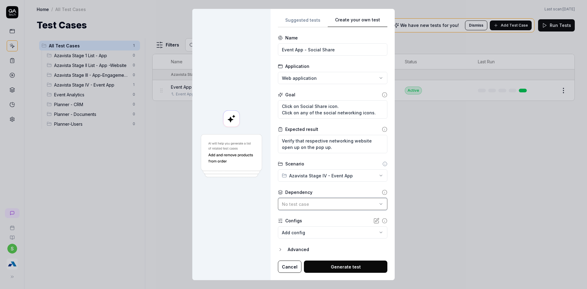
click at [312, 204] on div "No test case" at bounding box center [329, 204] width 95 height 6
click at [328, 203] on div "No test case" at bounding box center [329, 204] width 95 height 6
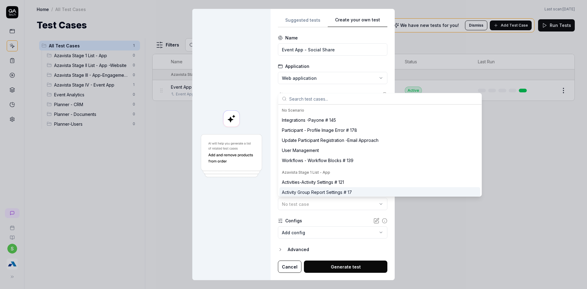
click at [304, 100] on input "text" at bounding box center [383, 98] width 189 height 11
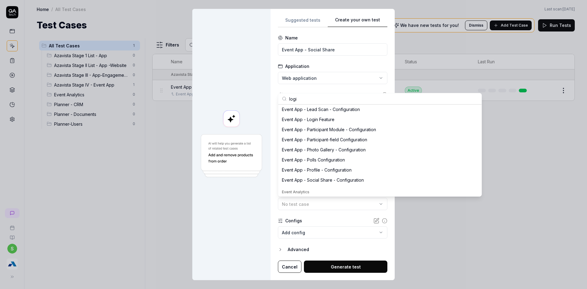
scroll to position [178, 0]
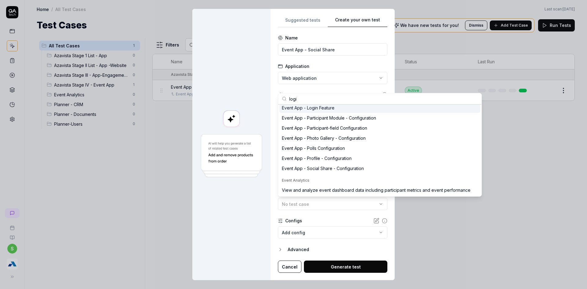
click at [317, 111] on div "Event App - Login Feature" at bounding box center [379, 108] width 201 height 10
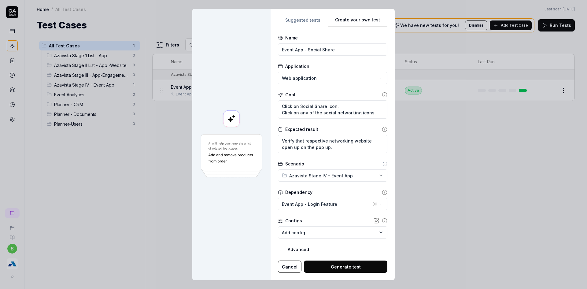
click at [327, 268] on button "Generate test" at bounding box center [345, 267] width 83 height 12
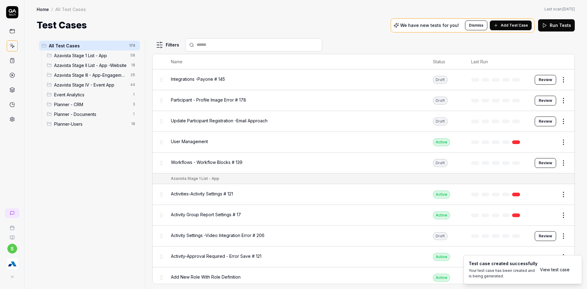
click at [554, 272] on link "View test case" at bounding box center [555, 269] width 30 height 6
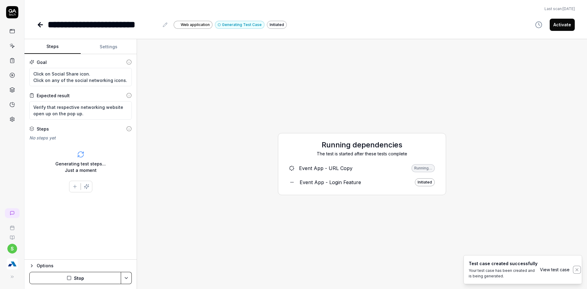
drag, startPoint x: 576, startPoint y: 271, endPoint x: 572, endPoint y: 271, distance: 4.3
click at [576, 271] on icon "Notifications (F8)" at bounding box center [577, 269] width 5 height 5
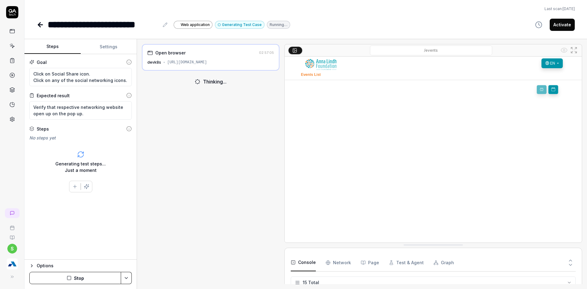
scroll to position [141, 0]
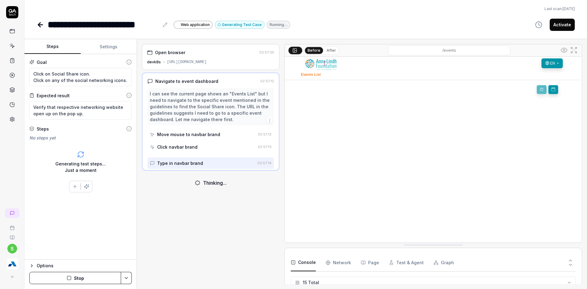
click at [72, 275] on button "Stop" at bounding box center [75, 278] width 92 height 12
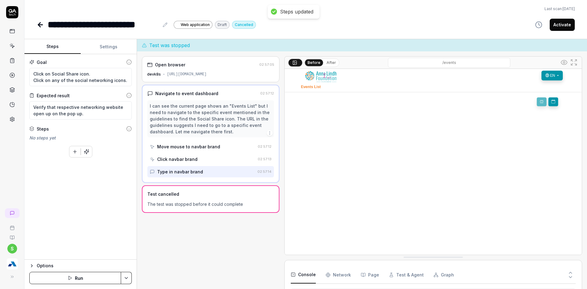
click at [72, 152] on icon "button" at bounding box center [75, 152] width 6 height 6
click at [77, 254] on div "Goal Click on Social Share icon. Click on any of the social networking icons. E…" at bounding box center [80, 156] width 112 height 205
click at [67, 139] on div "Add a single step manually" at bounding box center [75, 142] width 54 height 6
click at [46, 144] on textarea at bounding box center [80, 141] width 88 height 12
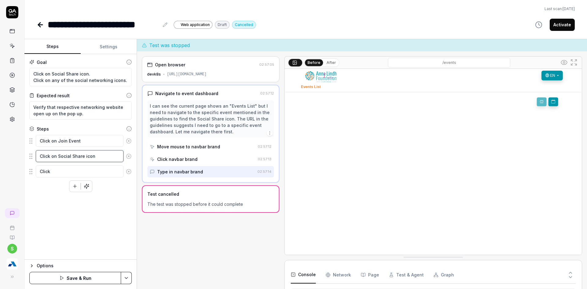
click at [110, 154] on textarea "Click on Social Share icon" at bounding box center [80, 156] width 88 height 12
click at [79, 173] on textarea "Click" at bounding box center [80, 171] width 88 height 12
drag, startPoint x: 73, startPoint y: 82, endPoint x: 125, endPoint y: 80, distance: 51.7
click at [125, 80] on textarea "Click on Social Share icon. Click on any of the social networking icons." at bounding box center [80, 77] width 102 height 18
click at [90, 174] on textarea "Click on any of the" at bounding box center [80, 171] width 88 height 12
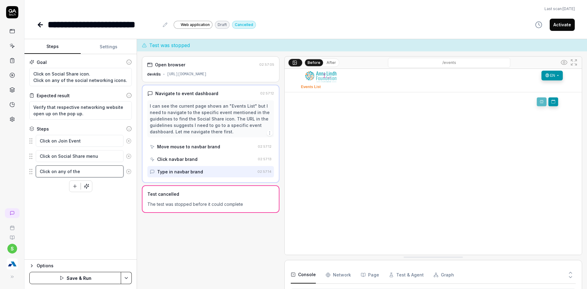
paste textarea "social networking icons."
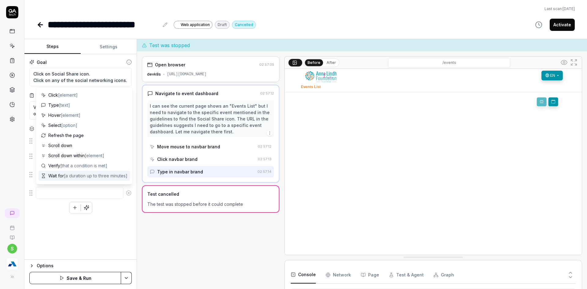
click at [126, 191] on icon at bounding box center [129, 193] width 6 height 6
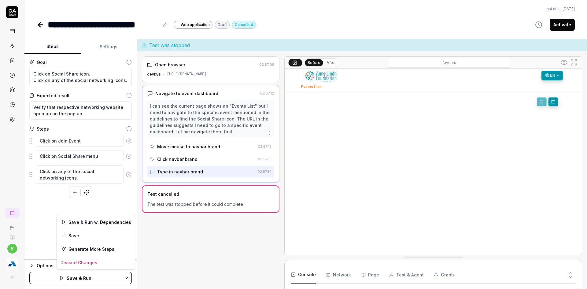
click at [127, 274] on html "**********" at bounding box center [293, 148] width 587 height 296
click at [68, 235] on div "Save" at bounding box center [96, 235] width 78 height 13
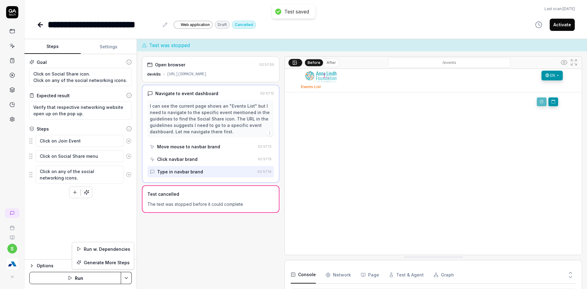
click at [126, 277] on html "**********" at bounding box center [293, 148] width 587 height 296
click at [96, 250] on div "Run w. Dependencies" at bounding box center [103, 248] width 62 height 13
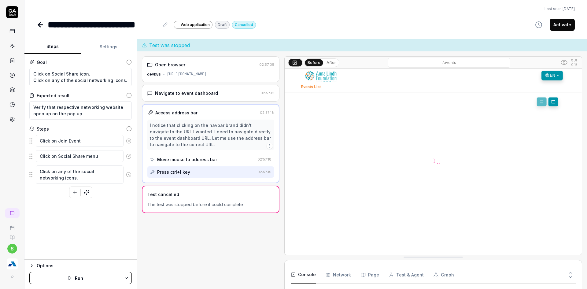
scroll to position [142, 0]
type textarea "*"
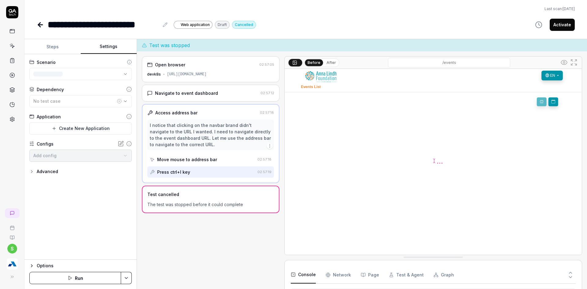
click at [110, 44] on button "Settings" at bounding box center [109, 46] width 56 height 15
click at [117, 102] on icon "button" at bounding box center [119, 101] width 5 height 5
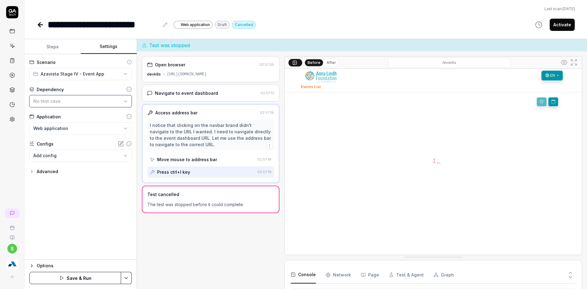
click at [117, 102] on div "No test case" at bounding box center [77, 101] width 88 height 6
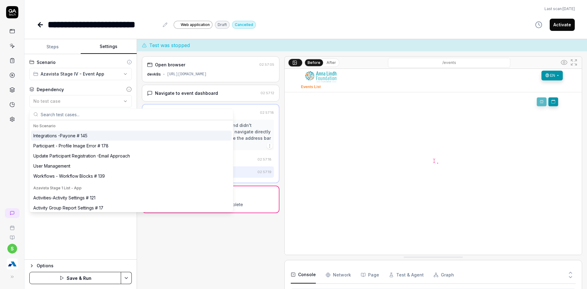
click at [97, 115] on input "text" at bounding box center [135, 114] width 189 height 11
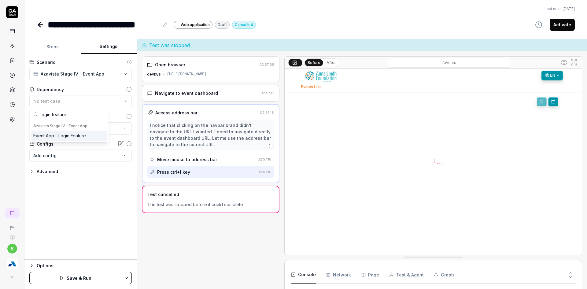
type input "login feature"
click at [81, 133] on div "Event App - Login Feature" at bounding box center [59, 135] width 53 height 6
click at [76, 245] on div "**********" at bounding box center [80, 156] width 112 height 205
click at [89, 127] on html "**********" at bounding box center [293, 148] width 587 height 296
click at [101, 207] on html "**********" at bounding box center [293, 148] width 587 height 296
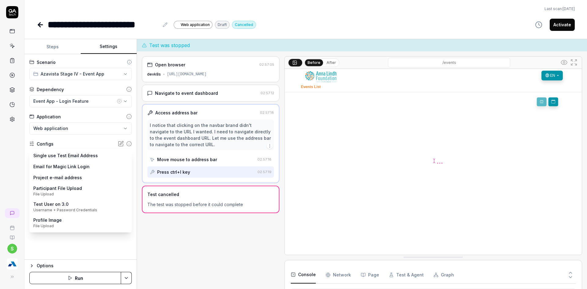
click at [83, 156] on body "**********" at bounding box center [293, 148] width 587 height 296
click at [0, 158] on html "**********" at bounding box center [293, 148] width 587 height 296
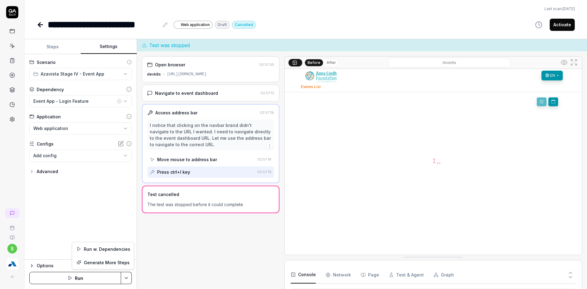
click at [125, 274] on html "**********" at bounding box center [293, 148] width 587 height 296
click at [97, 249] on div "Run w. Dependencies" at bounding box center [103, 248] width 62 height 13
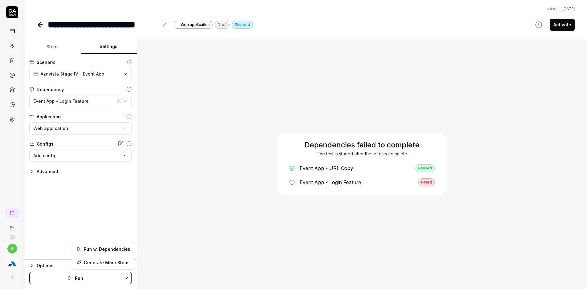
click at [129, 281] on html "**********" at bounding box center [293, 148] width 587 height 296
click at [115, 247] on div "Run w. Dependencies" at bounding box center [103, 248] width 62 height 13
click at [534, 191] on div "Running dependencies The test is started after these tests complete Event App -…" at bounding box center [362, 164] width 440 height 240
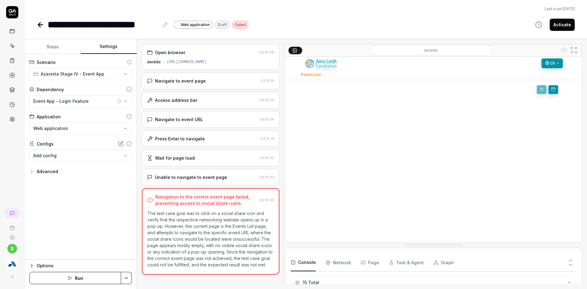
scroll to position [141, 0]
click at [129, 274] on html "**********" at bounding box center [293, 148] width 587 height 296
click at [104, 252] on div "Run w. Dependencies" at bounding box center [103, 248] width 62 height 13
click at [211, 68] on div "Open browser 03:14:03 devk8s https://devk8s.azavista.com/a/74/registration-wait…" at bounding box center [211, 57] width 138 height 26
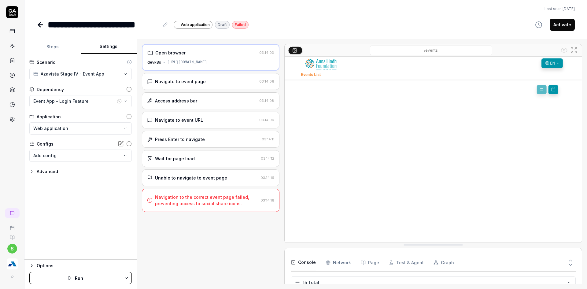
drag, startPoint x: 257, startPoint y: 64, endPoint x: 278, endPoint y: 66, distance: 20.6
click at [278, 66] on div "Open browser 03:14:03 devk8s https://devk8s.azavista.com/a/74/registration-wait…" at bounding box center [211, 57] width 138 height 27
click at [136, 278] on div "**********" at bounding box center [305, 164] width 563 height 250
click at [129, 278] on html "**********" at bounding box center [293, 148] width 587 height 296
click at [120, 252] on div "Run w. Dependencies" at bounding box center [103, 248] width 62 height 13
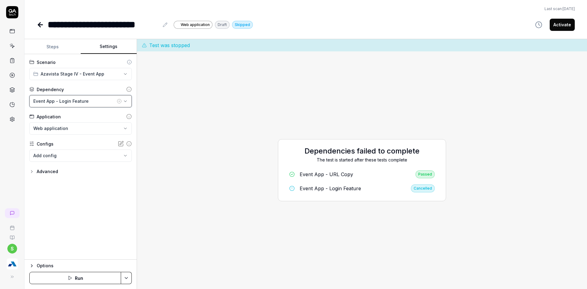
click at [126, 105] on button "Event App - Login Feature" at bounding box center [80, 101] width 102 height 12
click at [94, 235] on div "**********" at bounding box center [80, 156] width 112 height 205
click at [124, 276] on html "**********" at bounding box center [293, 148] width 587 height 296
click at [77, 208] on html "**********" at bounding box center [293, 148] width 587 height 296
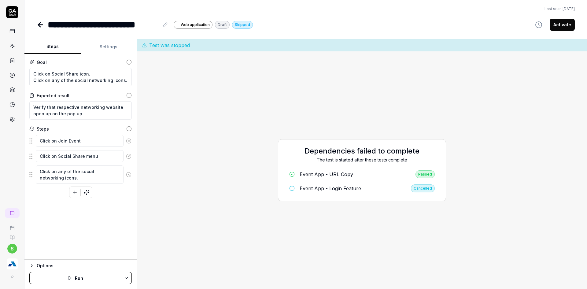
click at [49, 46] on button "Steps" at bounding box center [52, 46] width 56 height 15
click at [122, 277] on html "**********" at bounding box center [293, 148] width 587 height 296
click at [92, 251] on div "Run w. Dependencies" at bounding box center [103, 248] width 62 height 13
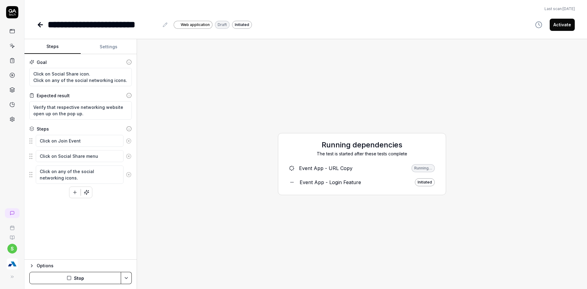
click at [499, 151] on div "Running dependencies The test is started after these tests complete Event App -…" at bounding box center [362, 164] width 440 height 240
type textarea "*"
click at [37, 27] on icon at bounding box center [40, 24] width 7 height 7
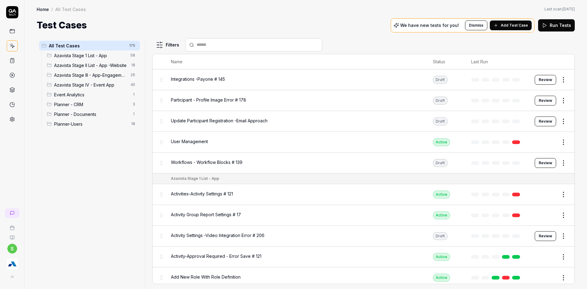
click at [117, 87] on span "Azavista Stage IV - Event App" at bounding box center [90, 85] width 73 height 6
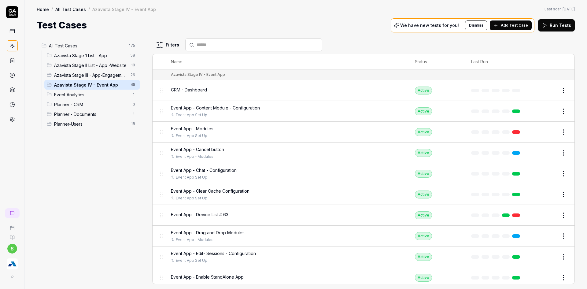
click at [228, 50] on div at bounding box center [253, 44] width 137 height 13
click at [229, 45] on input "text" at bounding box center [258, 45] width 122 height 6
type input "*"
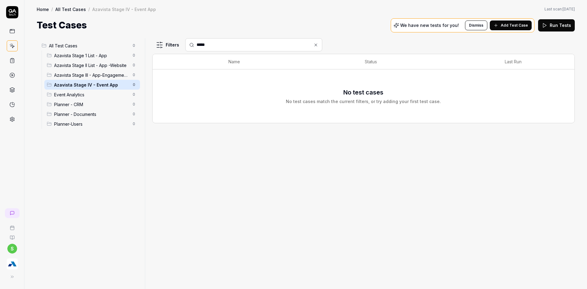
drag, startPoint x: 220, startPoint y: 42, endPoint x: 171, endPoint y: 43, distance: 49.2
click at [171, 43] on div "Filters *****" at bounding box center [363, 44] width 423 height 13
type input "*"
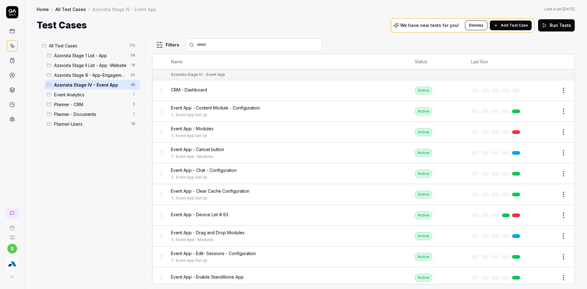
type input "*"
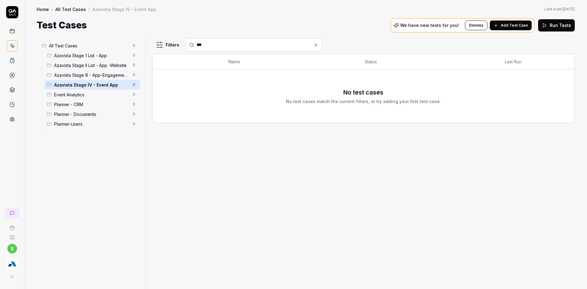
type input "***"
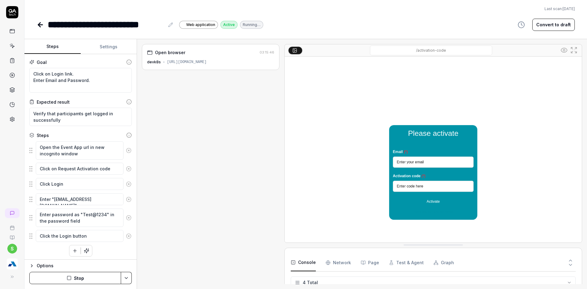
scroll to position [5, 0]
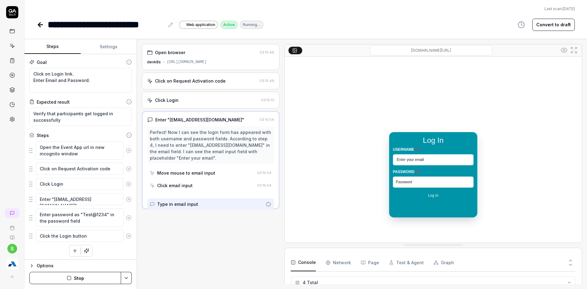
click at [102, 279] on button "Stop" at bounding box center [75, 278] width 92 height 12
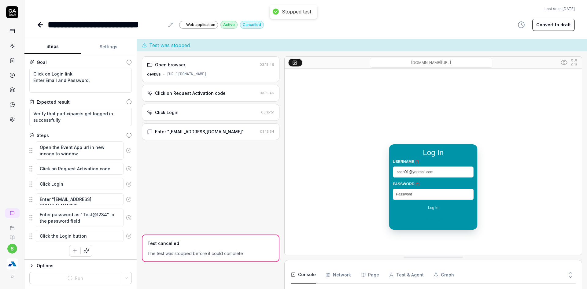
type textarea "*"
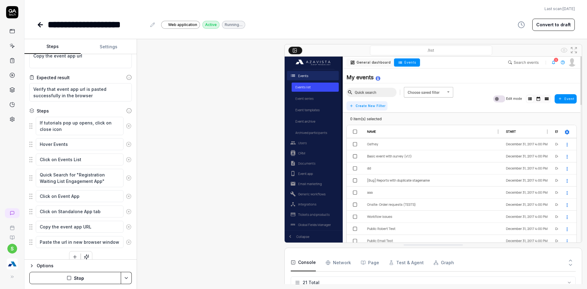
scroll to position [26, 0]
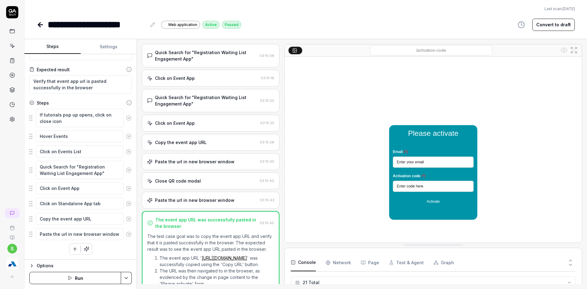
type textarea "*"
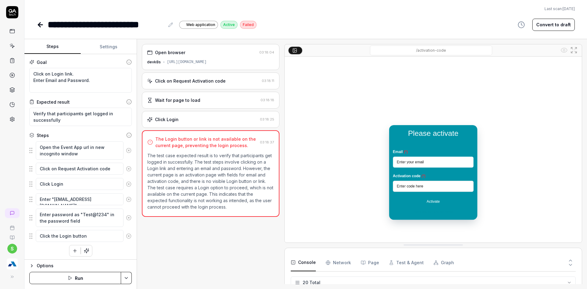
scroll to position [203, 0]
click at [130, 274] on html "**********" at bounding box center [293, 148] width 587 height 296
click at [113, 244] on div "Run w. Dependencies" at bounding box center [103, 248] width 62 height 13
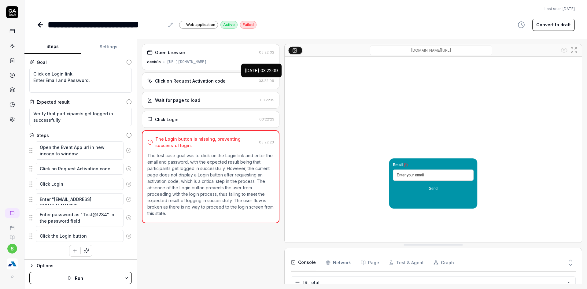
type textarea "*"
